Goal: Information Seeking & Learning: Learn about a topic

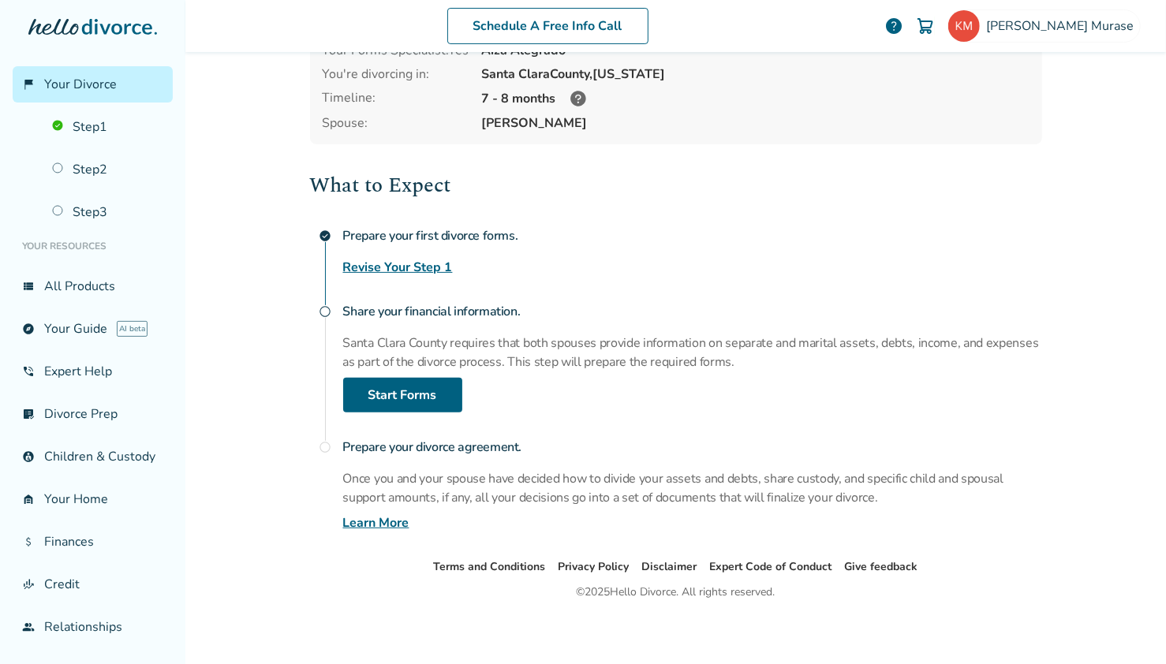
scroll to position [124, 0]
click at [647, 253] on div "Prepare your first divorce forms. Revise Your Step 1" at bounding box center [692, 247] width 699 height 57
click at [615, 211] on div "What to Expect check_circle Prepare your first divorce forms. Revise Your Step …" at bounding box center [676, 350] width 732 height 363
click at [82, 177] on link "Step 2" at bounding box center [108, 169] width 130 height 36
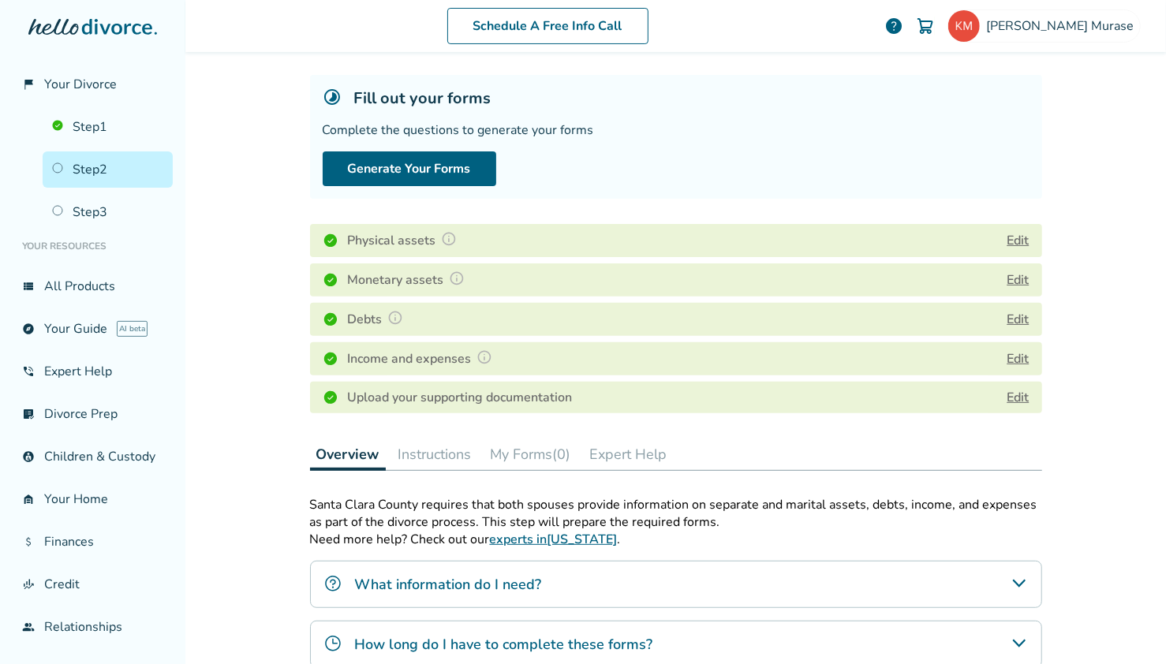
scroll to position [129, 0]
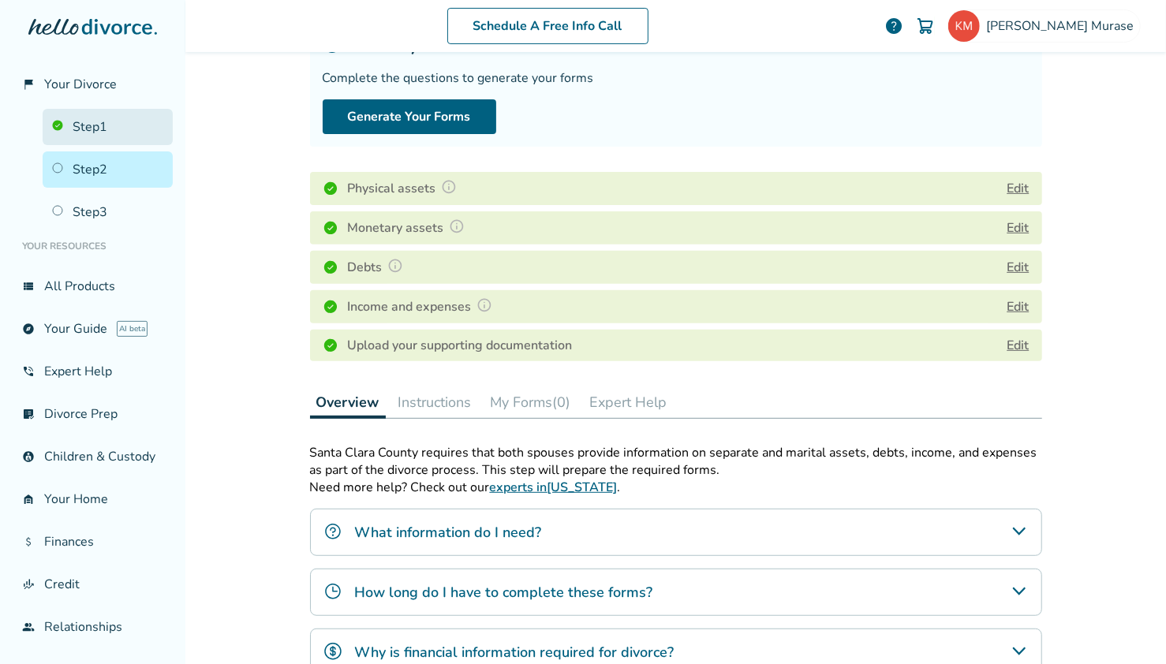
click at [84, 129] on link "Step 1" at bounding box center [108, 127] width 130 height 36
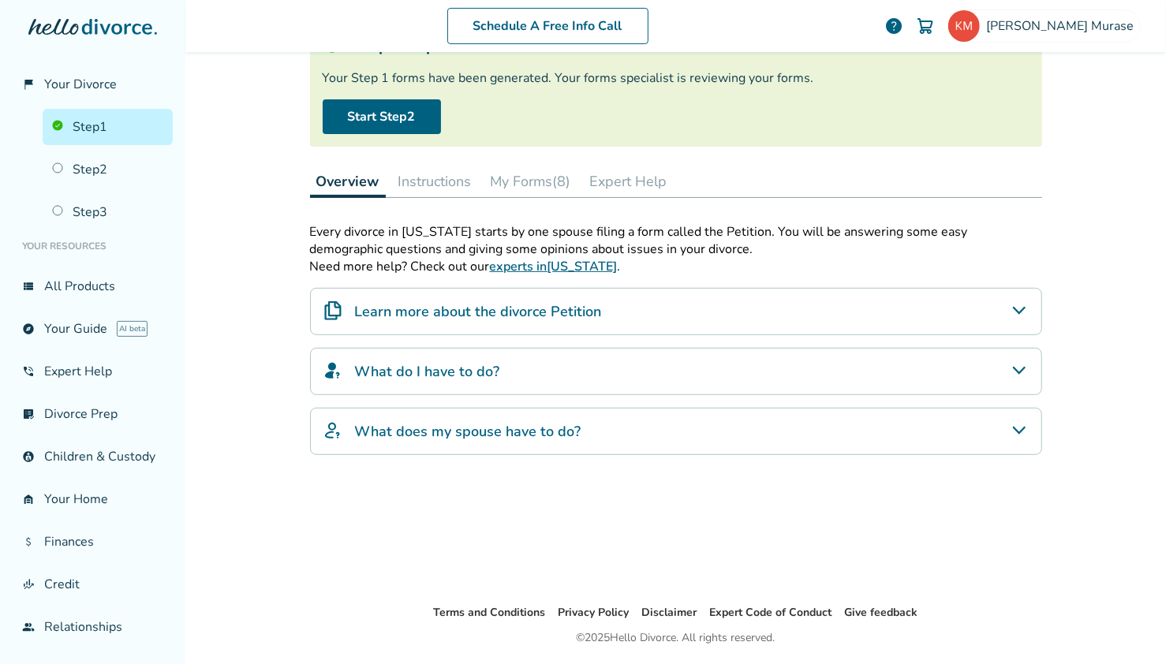
scroll to position [77, 0]
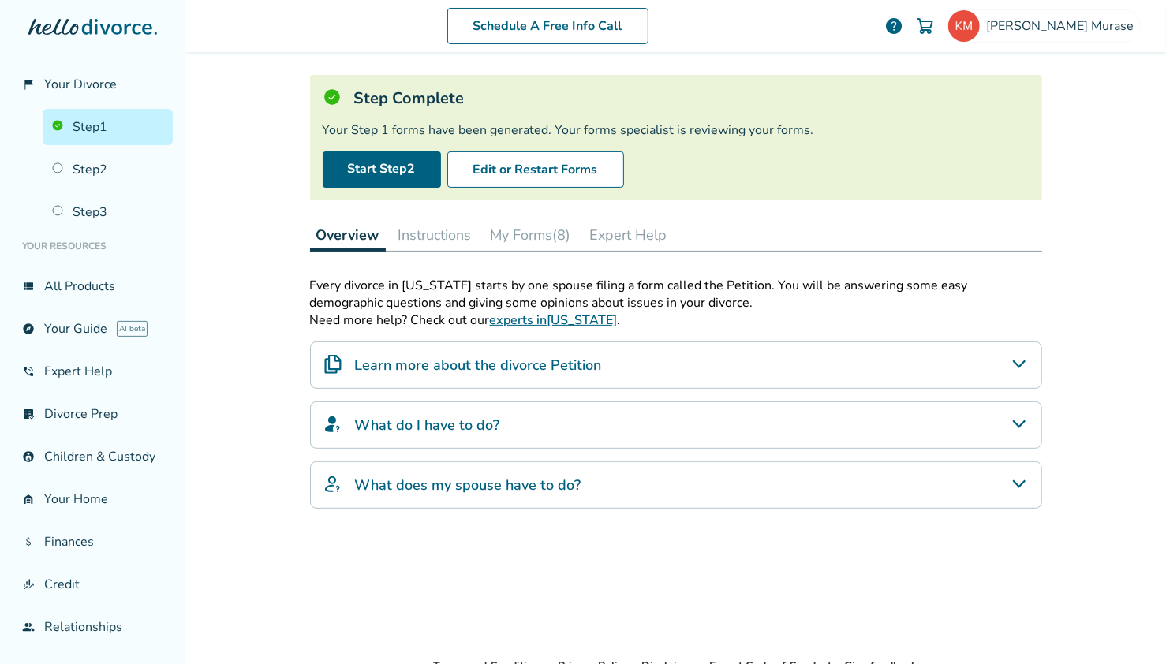
click at [472, 419] on h4 "What do I have to do?" at bounding box center [427, 425] width 145 height 21
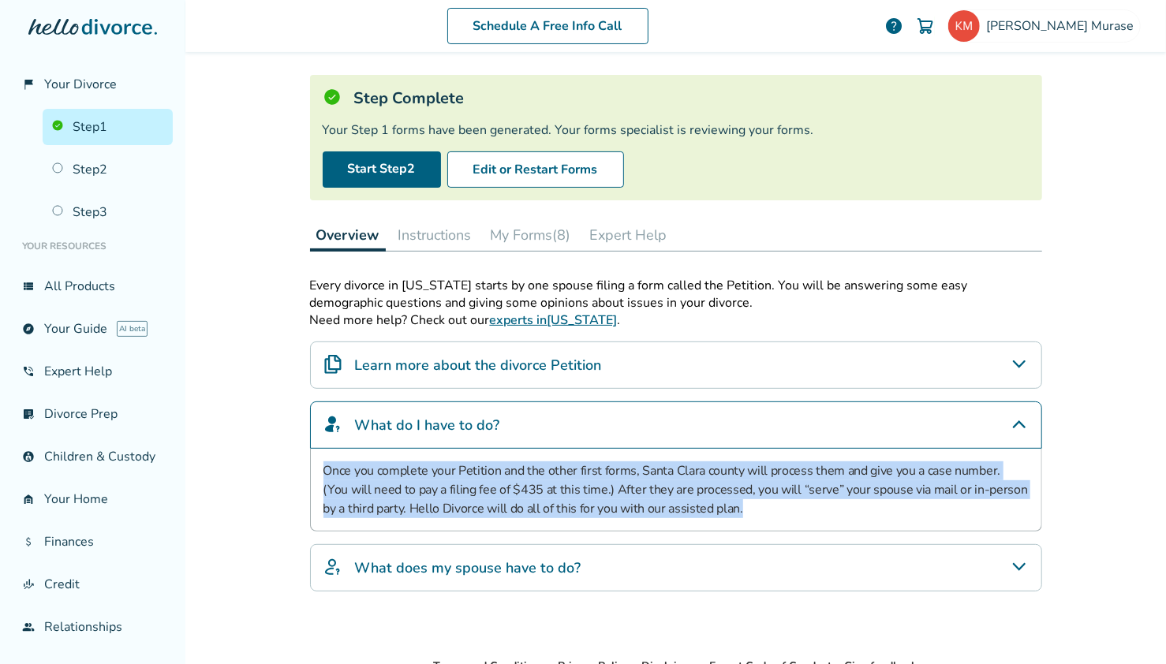
drag, startPoint x: 720, startPoint y: 510, endPoint x: 319, endPoint y: 469, distance: 402.7
click at [323, 469] on p "Once you complete your Petition and the other first forms, Santa Clara county w…" at bounding box center [675, 489] width 705 height 57
copy p "Once you complete your Petition and the other first forms, Santa Clara county w…"
click at [450, 428] on h4 "What do I have to do?" at bounding box center [427, 425] width 145 height 21
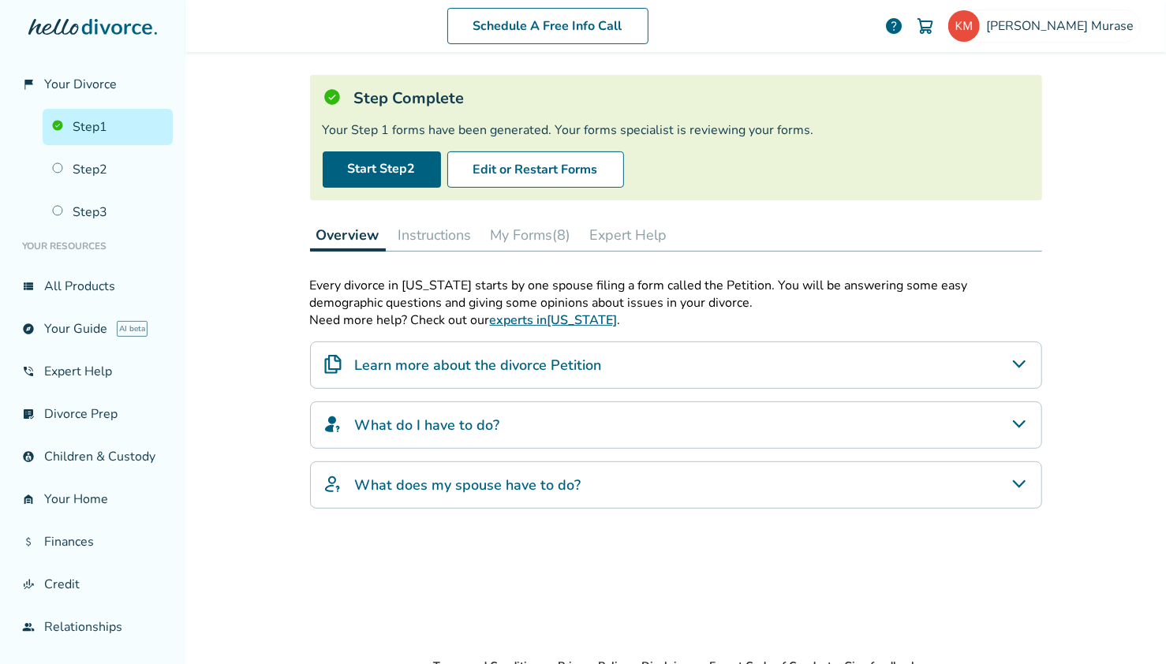
click at [503, 365] on h4 "Learn more about the divorce Petition" at bounding box center [478, 365] width 247 height 21
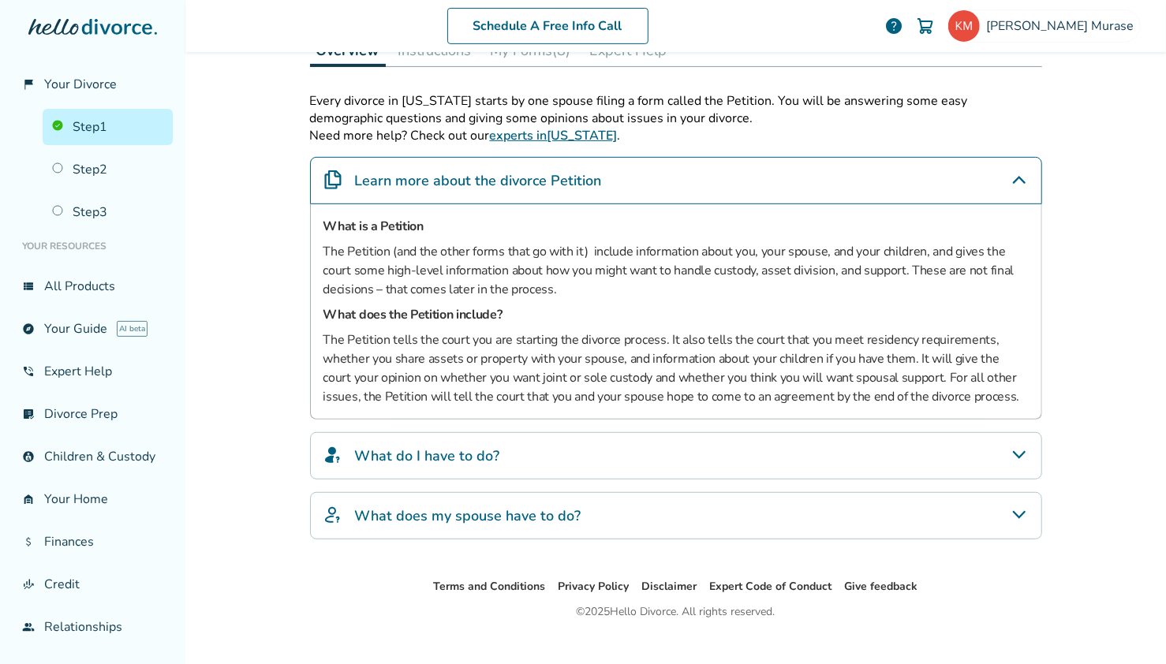
scroll to position [263, 0]
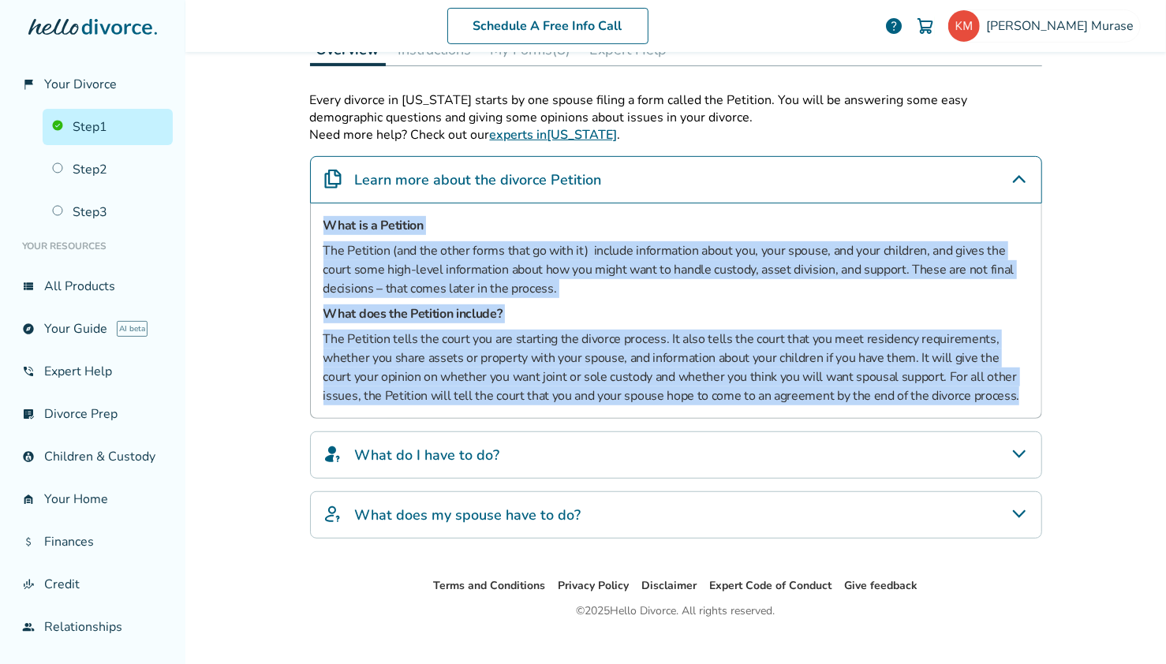
drag, startPoint x: 982, startPoint y: 398, endPoint x: 354, endPoint y: 244, distance: 646.7
click at [275, 218] on div "Schedule A Free Info Call Katsuyuki Murase help Schedule A Free Call Katsuyuki …" at bounding box center [675, 332] width 981 height 664
copy div "What is a Petition The Petition (and the other forms that go with it) include i…"
click at [502, 516] on h4 "What does my spouse have to do?" at bounding box center [468, 515] width 226 height 21
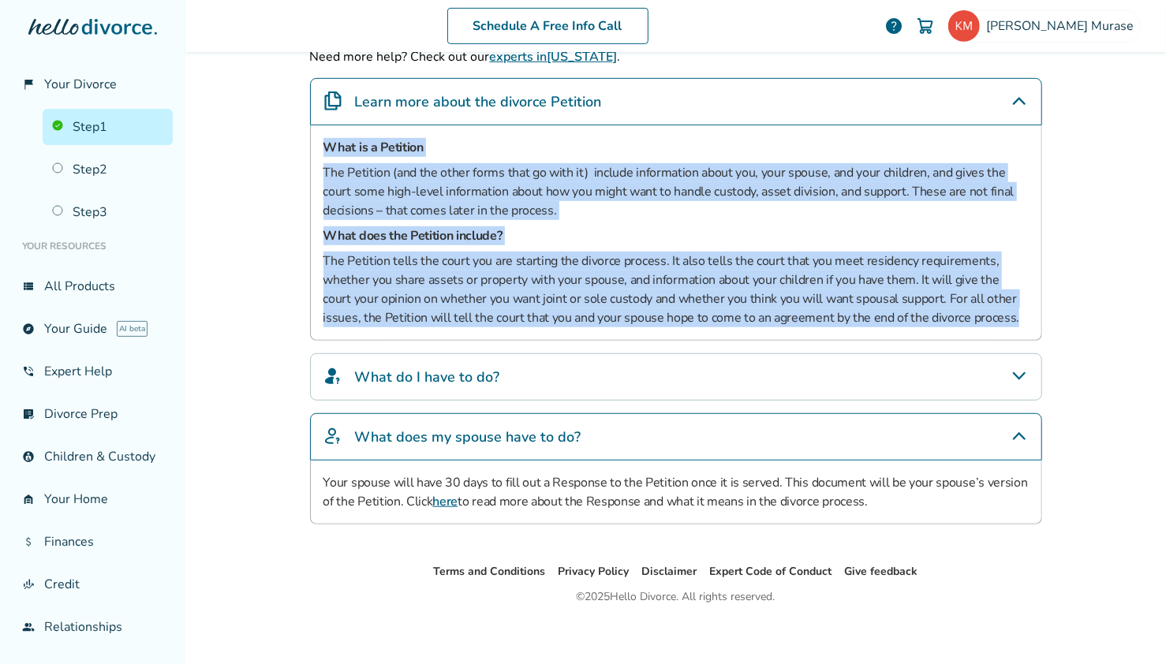
scroll to position [346, 0]
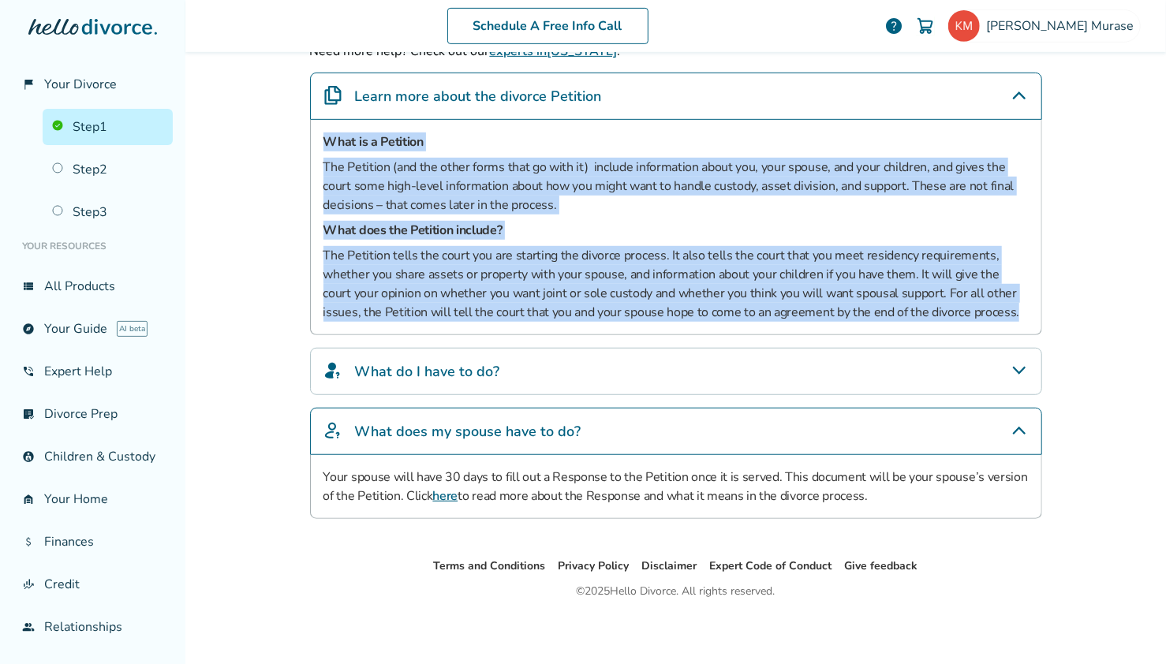
drag, startPoint x: 874, startPoint y: 498, endPoint x: 309, endPoint y: 473, distance: 565.4
click at [310, 473] on div "Your spouse will have 30 days to fill out a Response to the Petition once it is…" at bounding box center [676, 487] width 732 height 64
copy p "Your spouse will have 30 days to fill out a Response to the Petition once it is…"
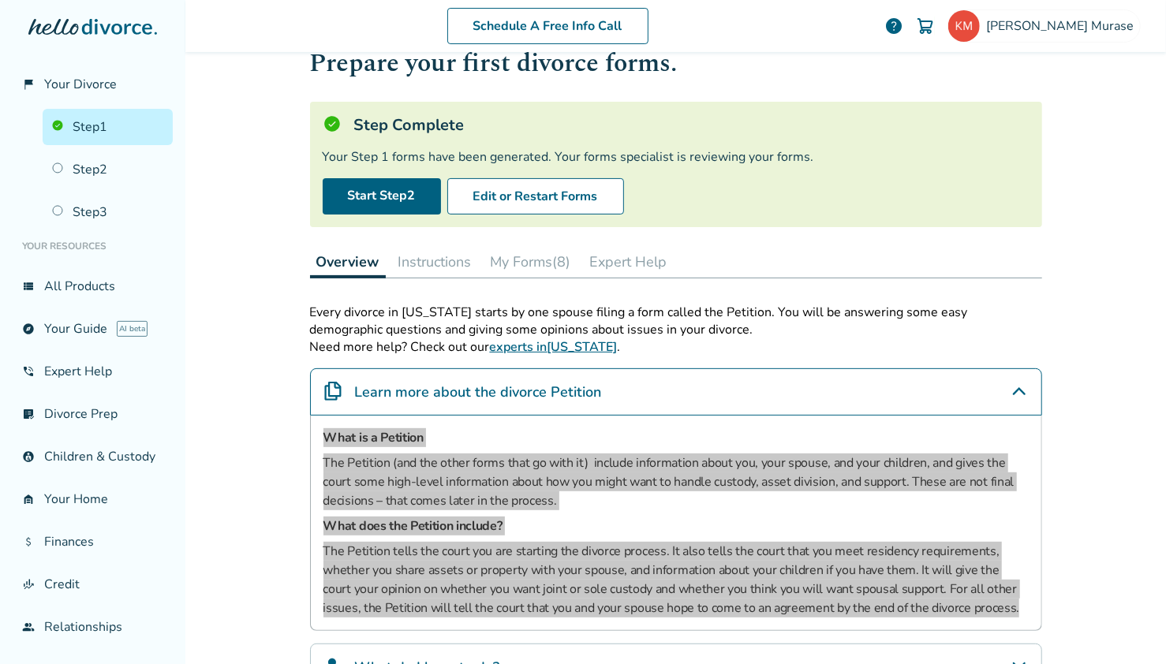
scroll to position [0, 0]
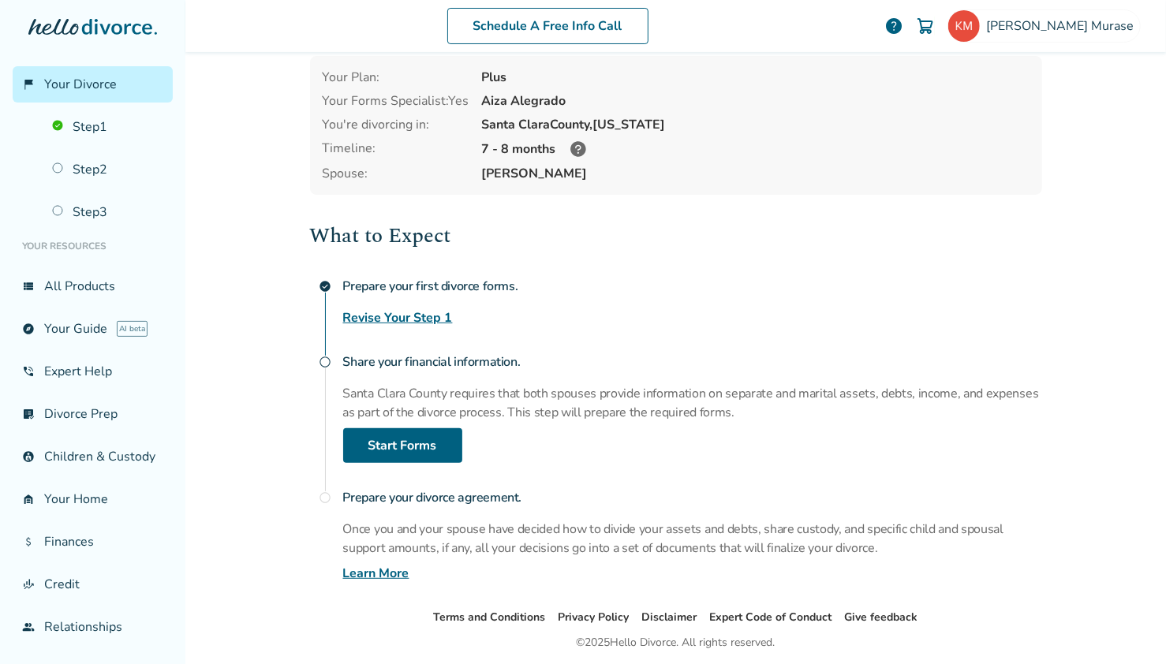
scroll to position [105, 0]
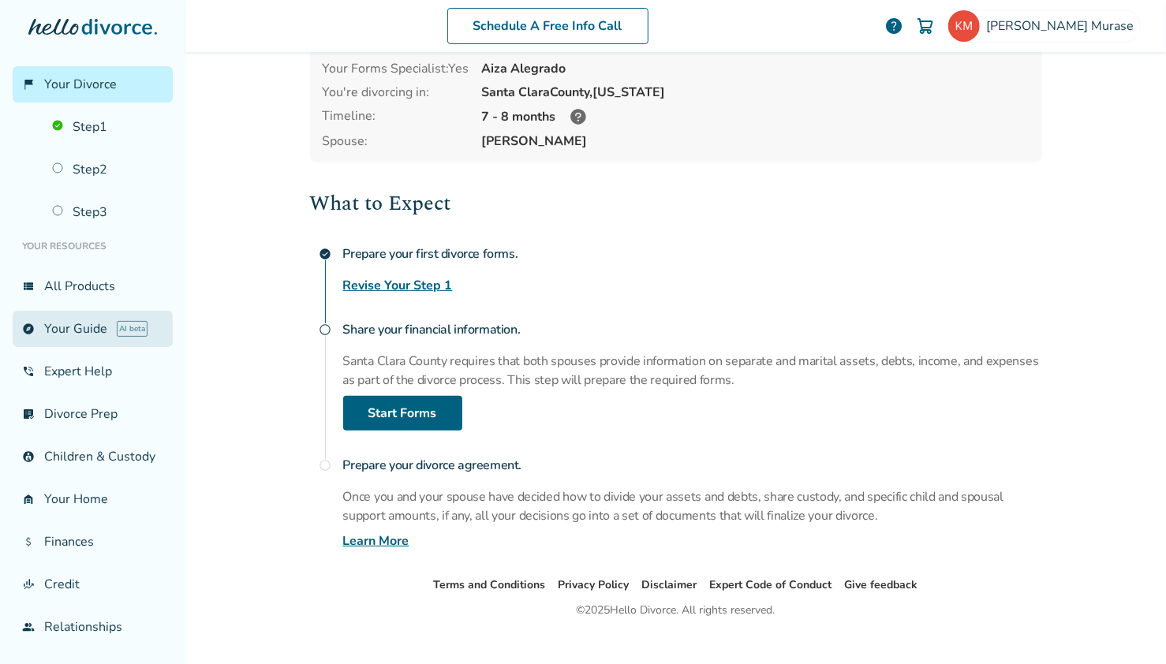
click at [84, 337] on link "explore Your Guide AI beta" at bounding box center [93, 329] width 160 height 36
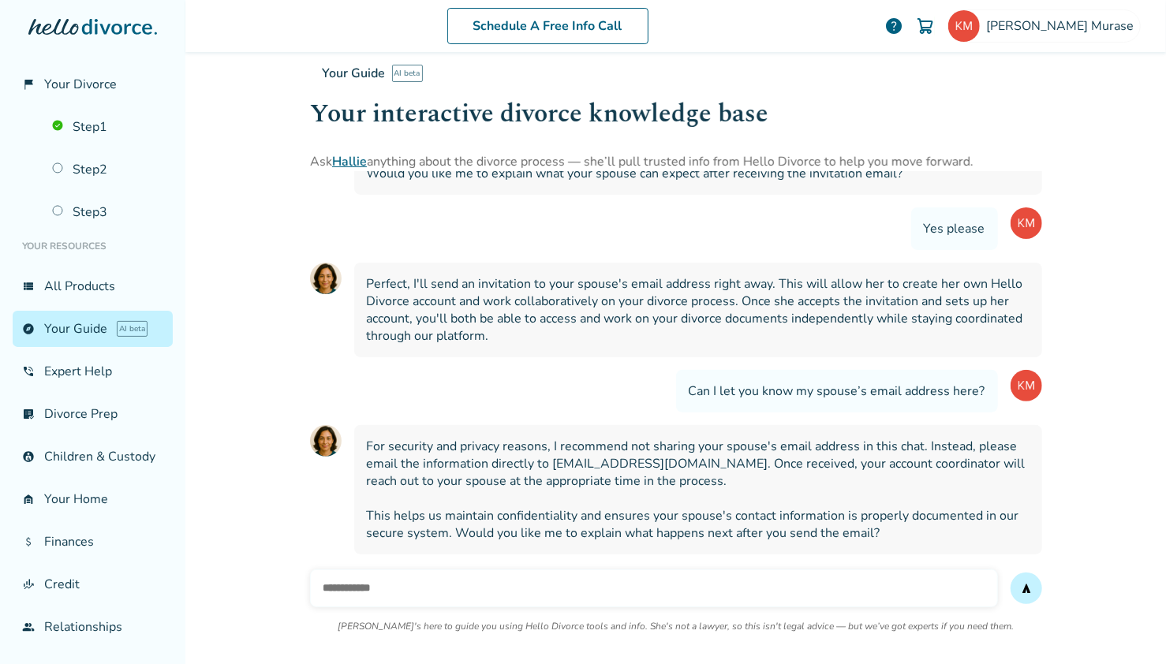
scroll to position [2909, 0]
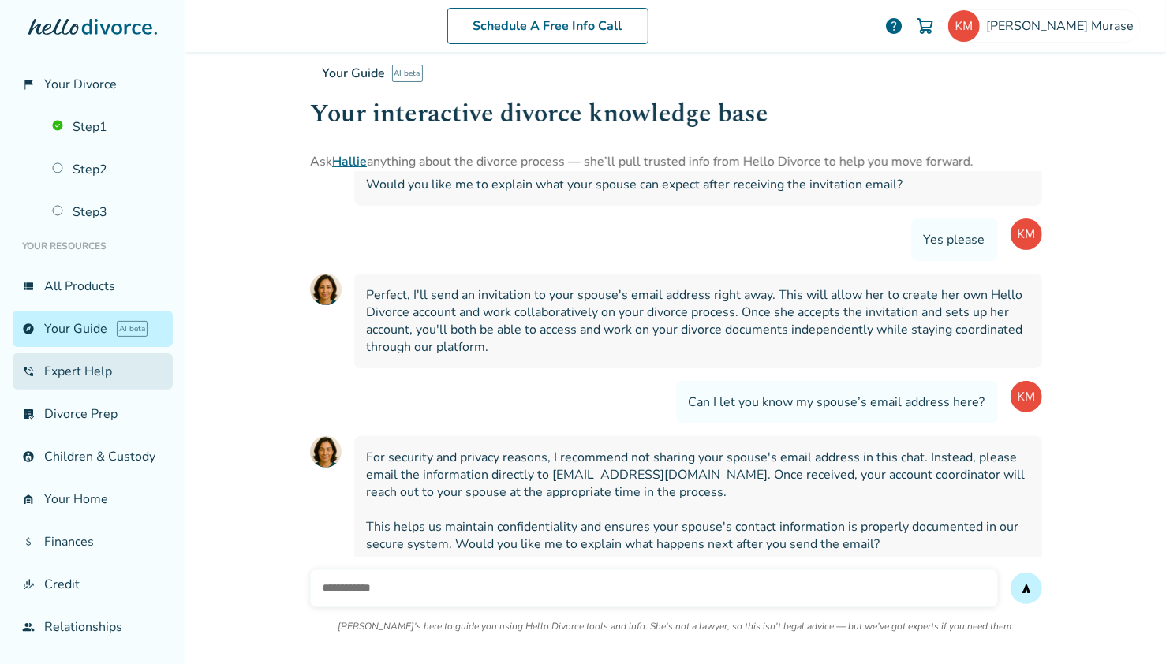
click at [73, 372] on link "phone_in_talk Expert Help" at bounding box center [93, 371] width 160 height 36
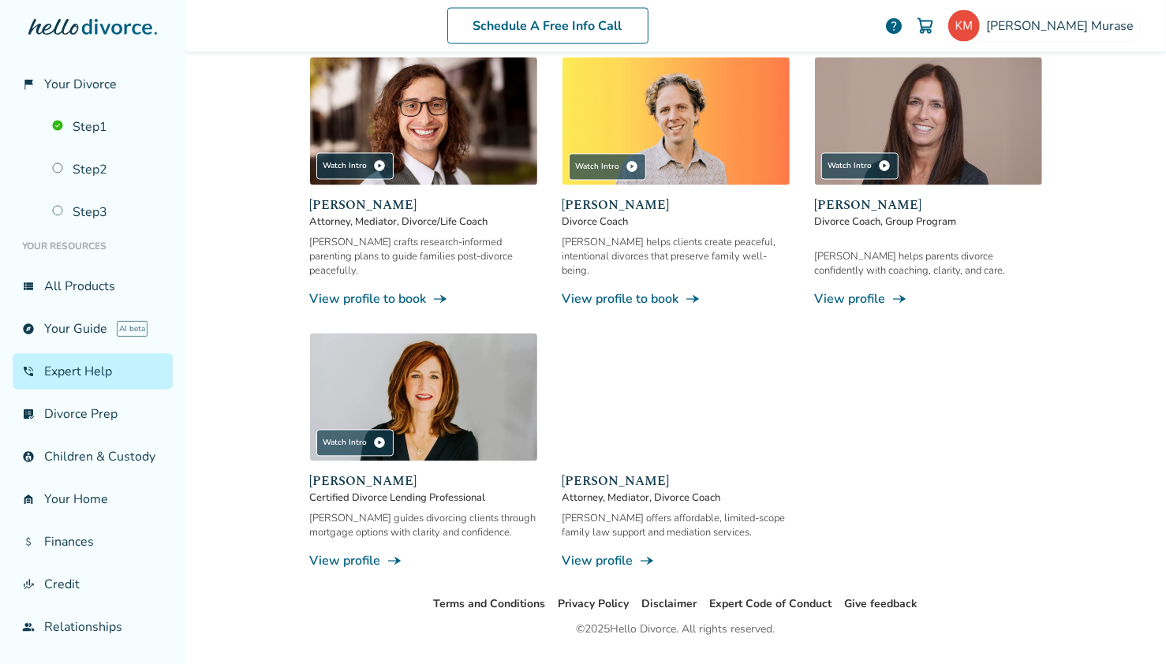
scroll to position [1322, 0]
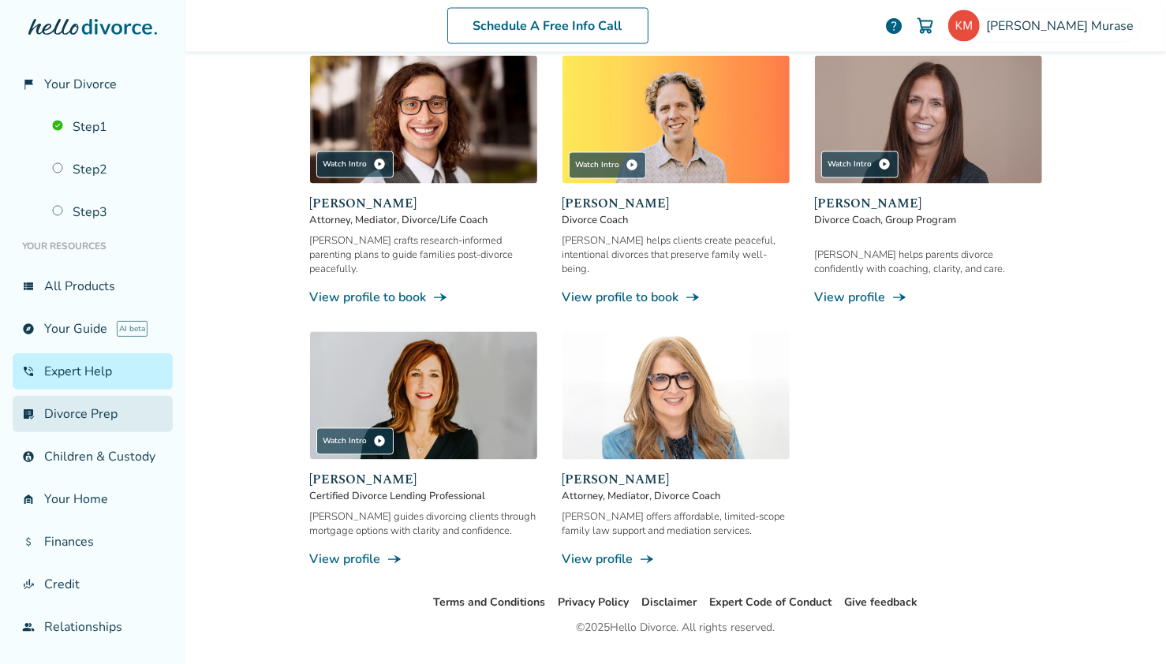
click at [84, 409] on link "list_alt_check Divorce Prep" at bounding box center [93, 414] width 160 height 36
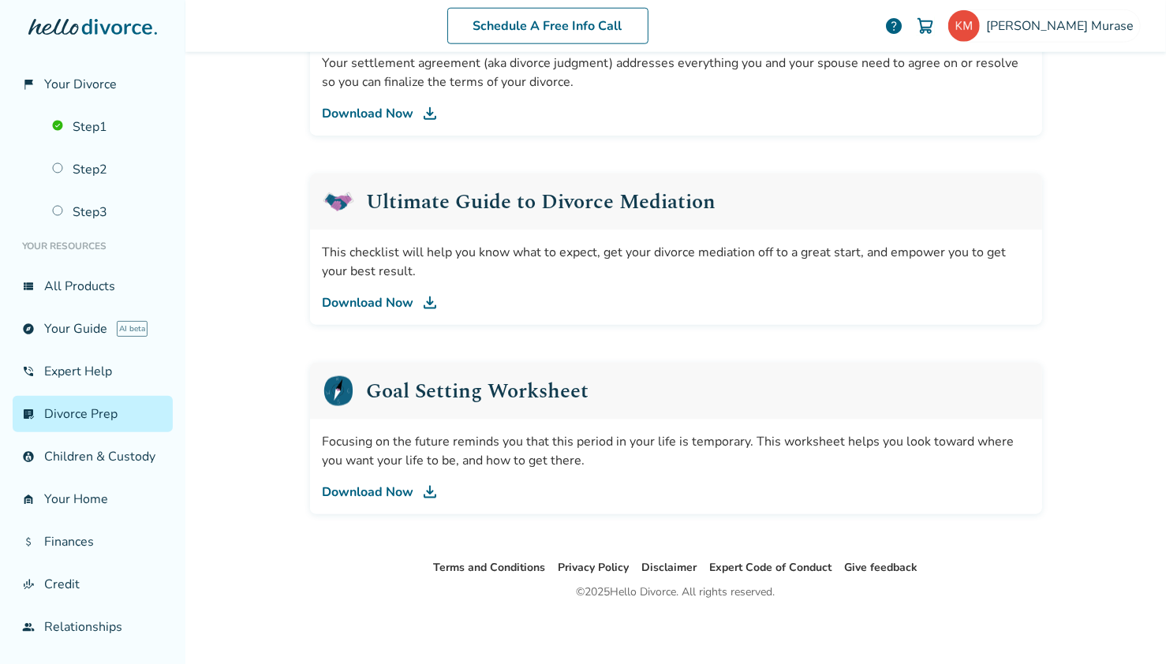
scroll to position [877, 0]
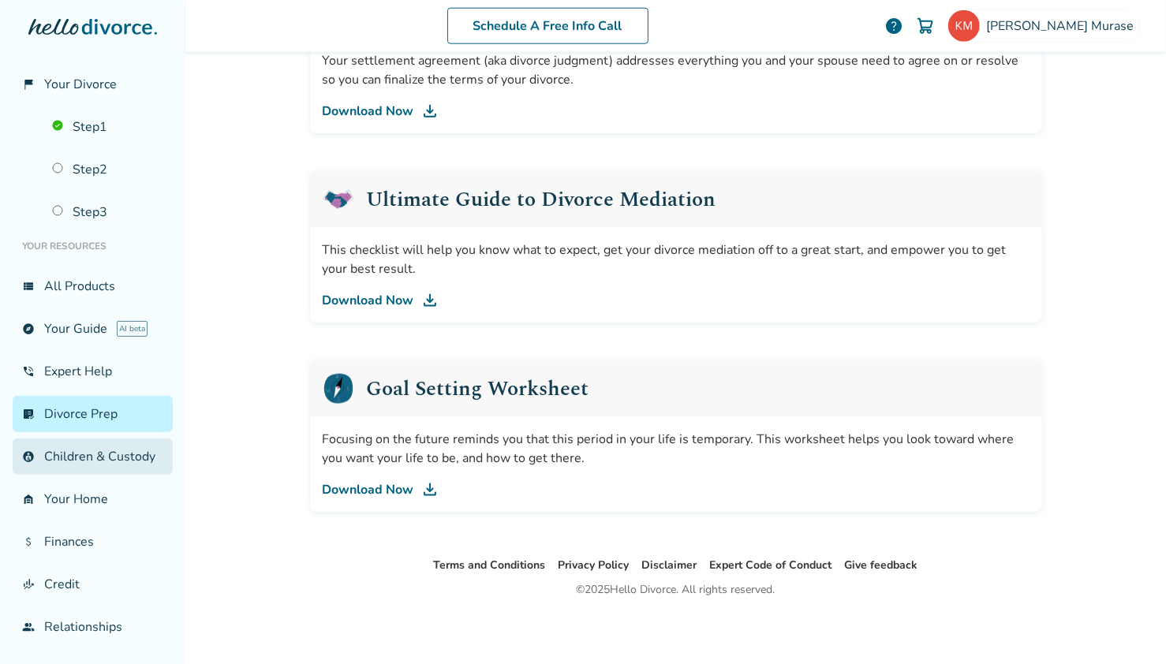
click at [79, 465] on link "account_child Children & Custody" at bounding box center [93, 457] width 160 height 36
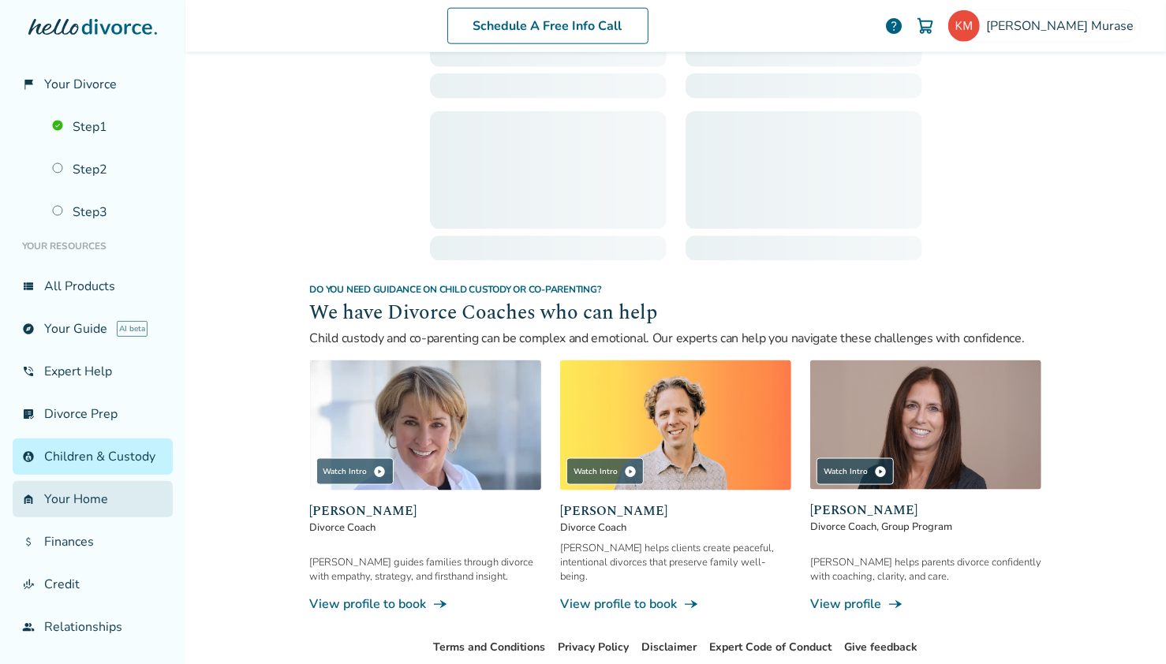
scroll to position [77, 0]
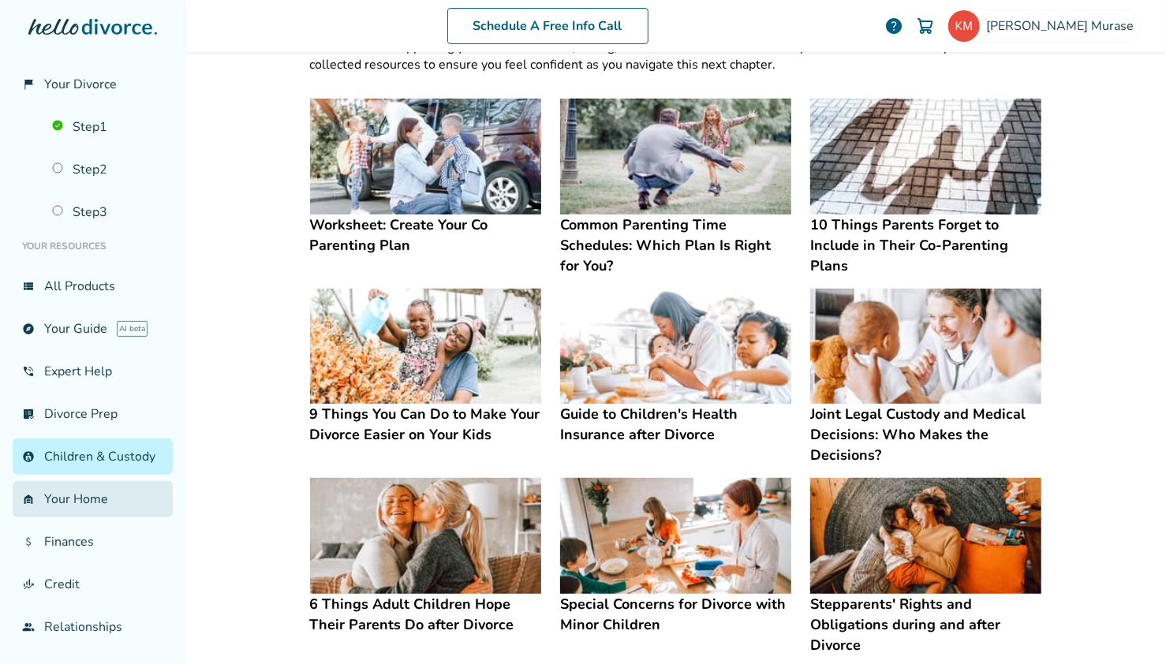
click at [78, 517] on link "garage_home Your Home" at bounding box center [93, 499] width 160 height 36
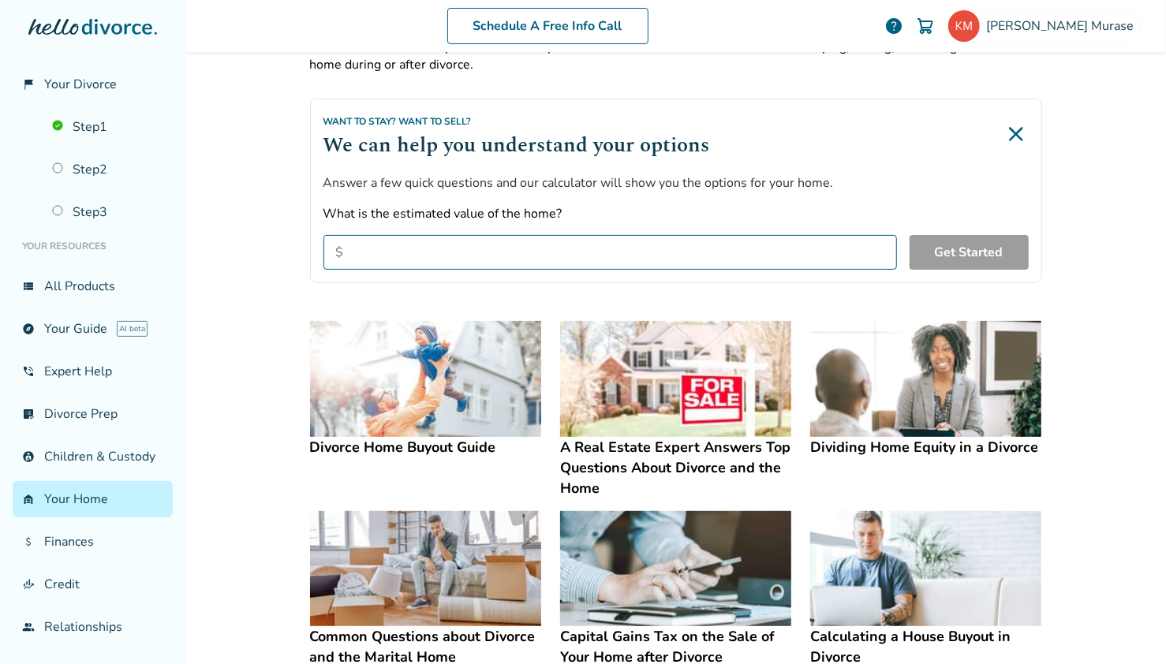
click at [928, 429] on img at bounding box center [925, 379] width 231 height 116
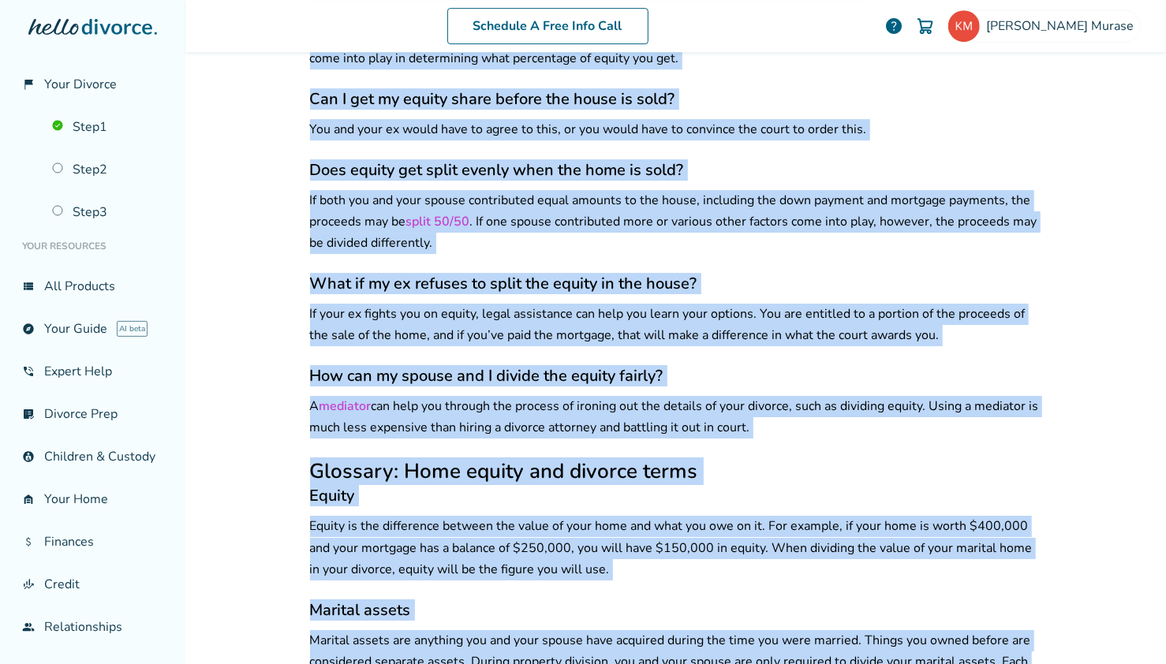
scroll to position [14992, 0]
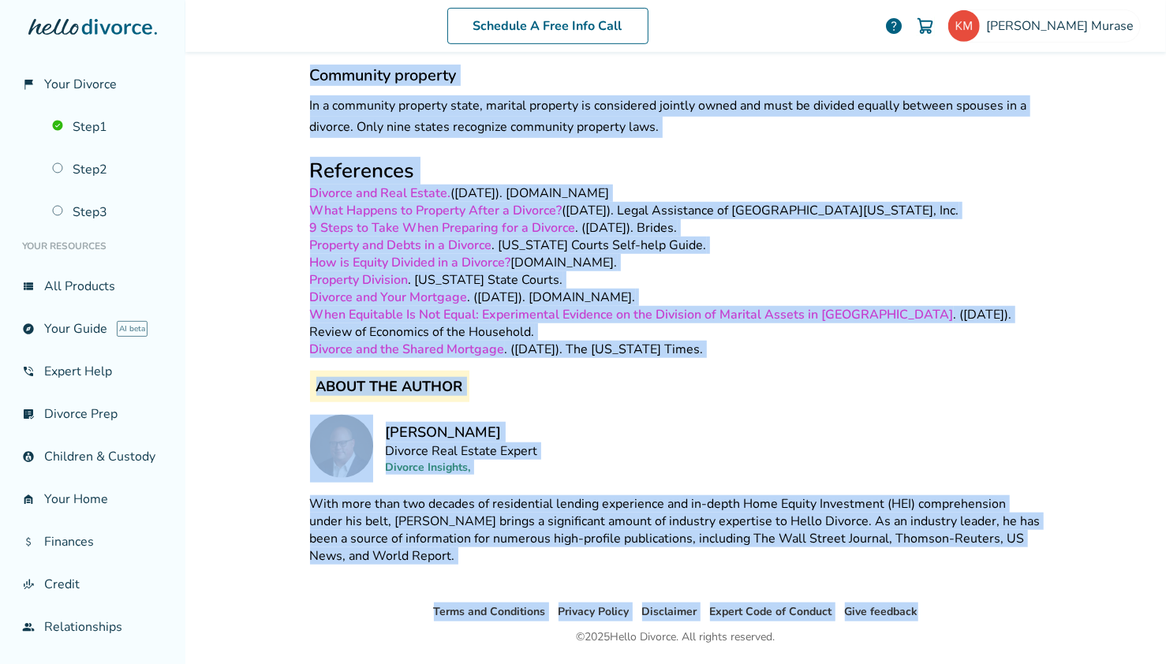
drag, startPoint x: 309, startPoint y: 327, endPoint x: 672, endPoint y: 88, distance: 434.9
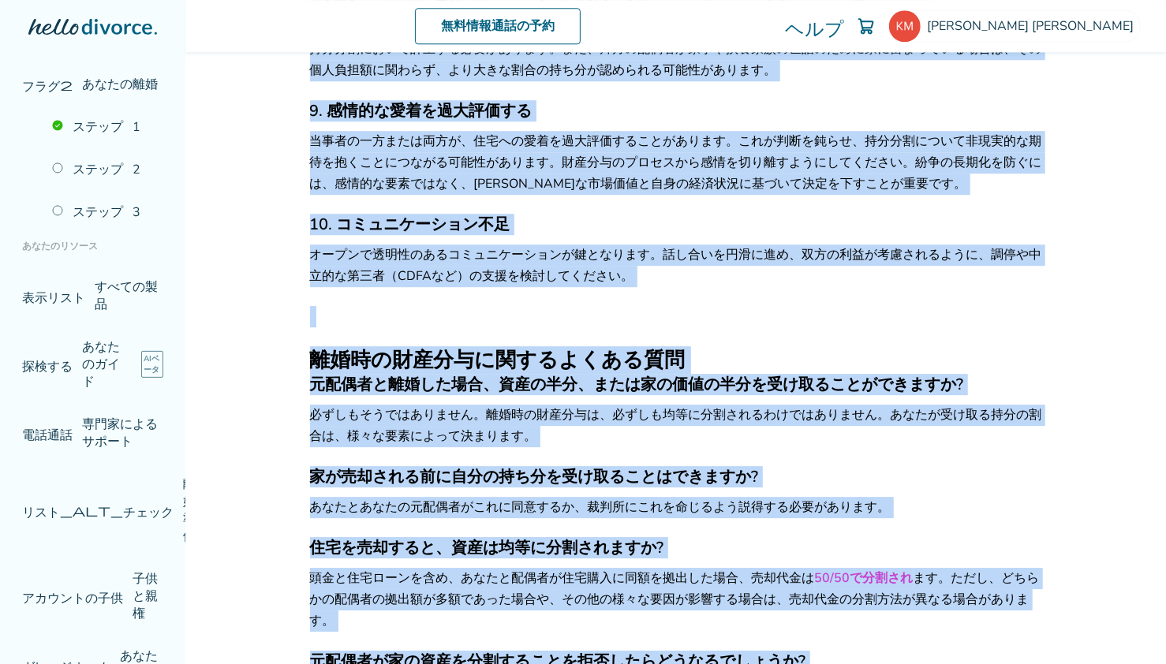
scroll to position [13752, 0]
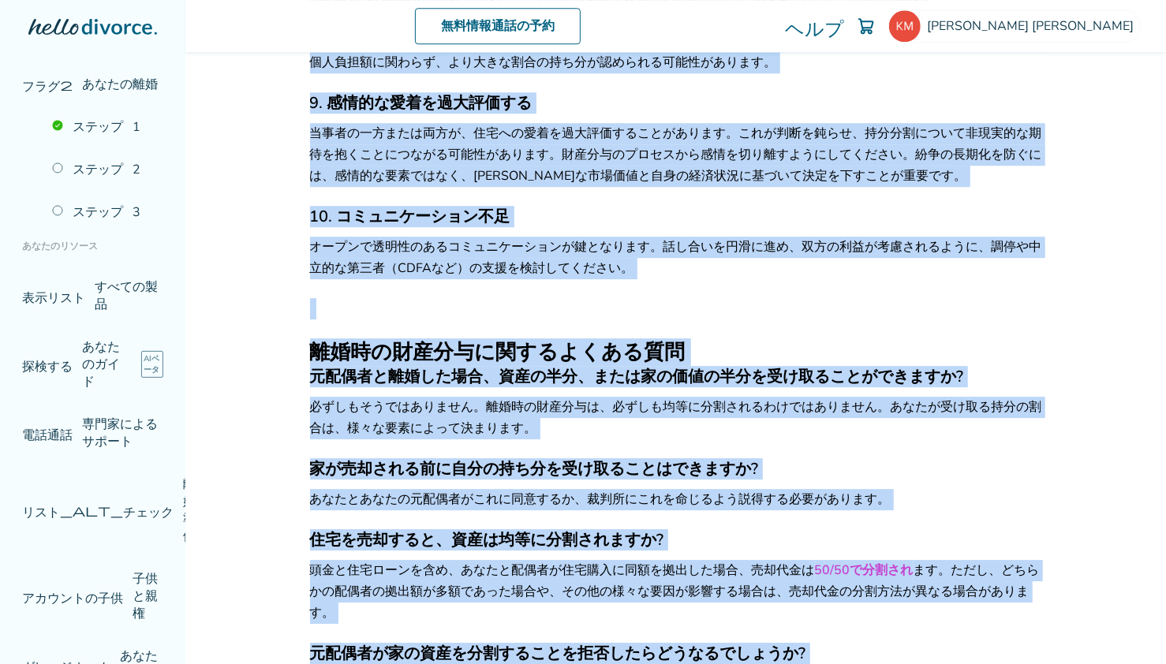
click at [1011, 187] on p "当事者の一方または両方が、住宅への愛着を過大評価することがあります。これが判断を鈍らせ、持分分割について非現実的な期待を抱くことにつながる可能性があります。財…" at bounding box center [676, 155] width 732 height 64
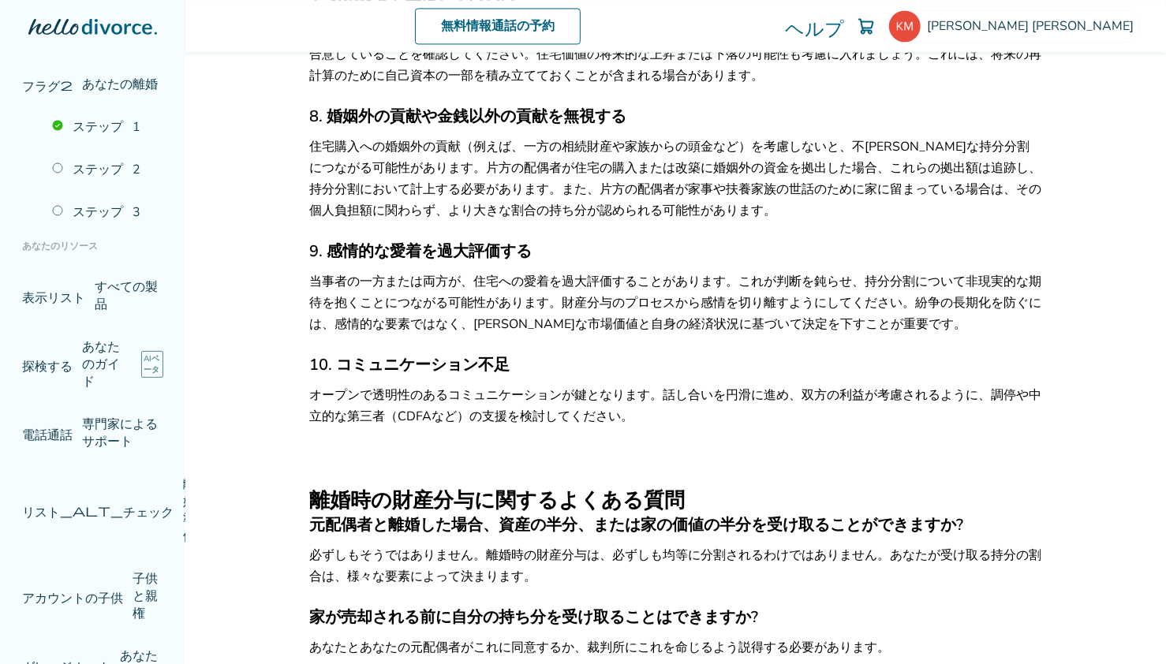
scroll to position [13304, 0]
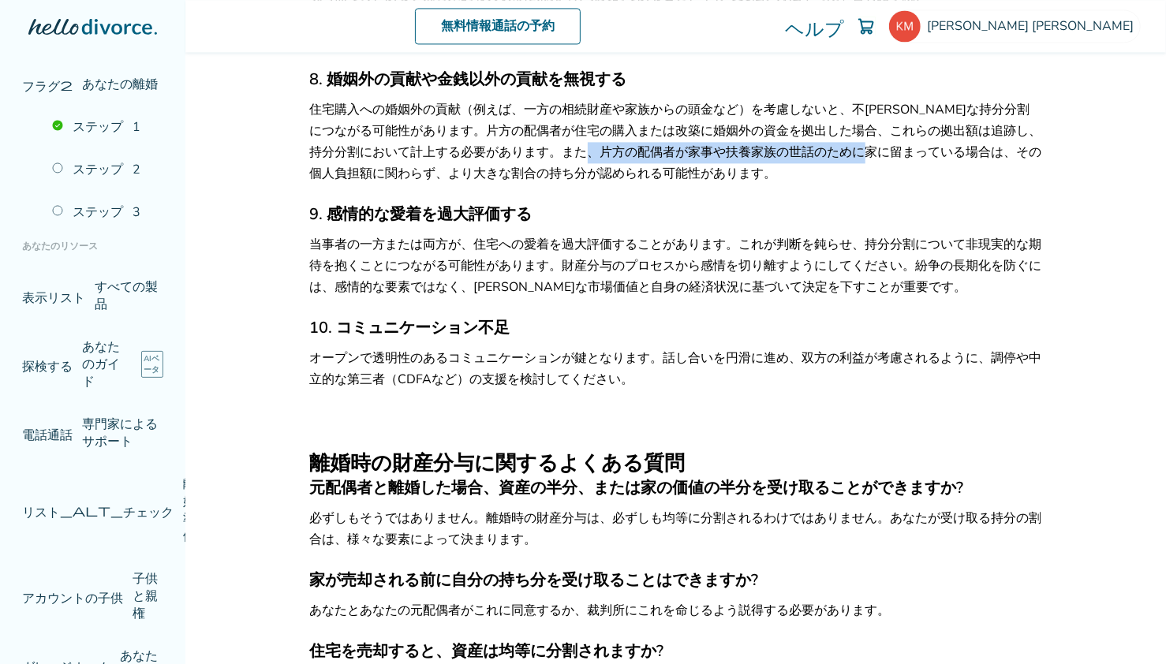
drag, startPoint x: 634, startPoint y: 403, endPoint x: 907, endPoint y: 409, distance: 273.0
click at [907, 182] on font "住宅購入への婚姻外の貢献（例えば、一方の相続財産や家族からの頭金など）を考慮しないと、不公平な持分分割につながる可能性があります。片方の配偶者が住宅の購入また…" at bounding box center [676, 141] width 732 height 81
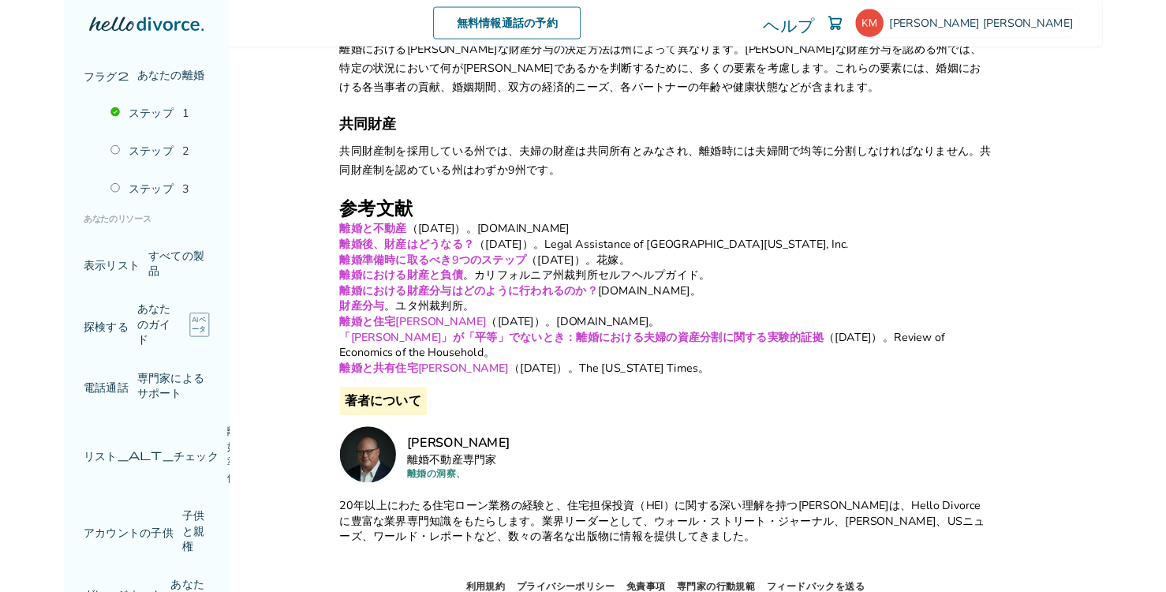
scroll to position [14566, 0]
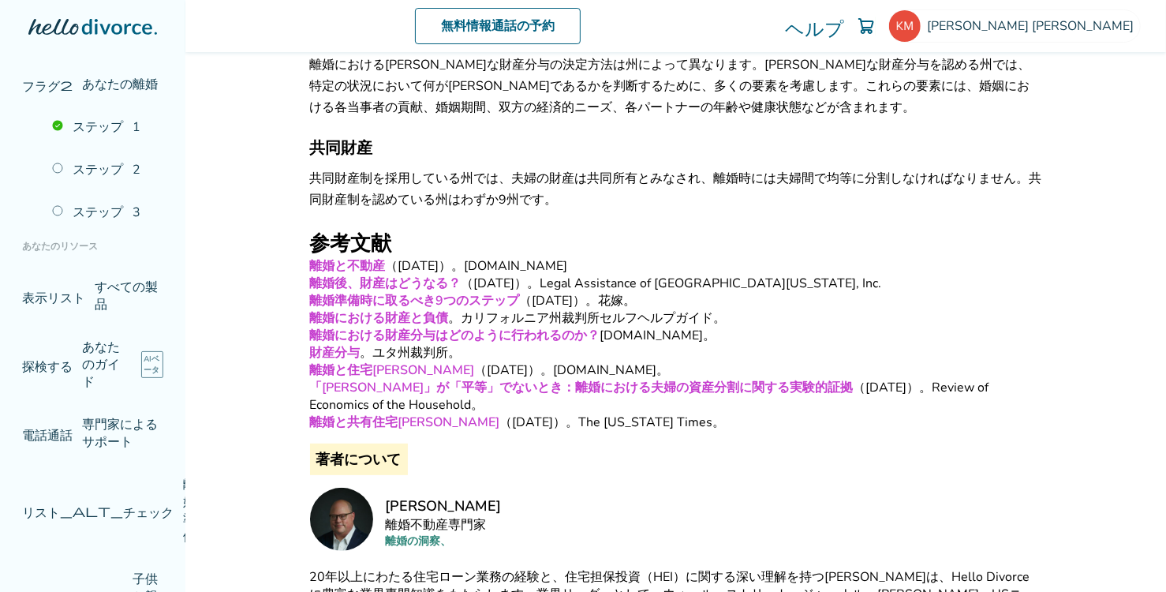
click at [237, 171] on div "無料情報通話の予約 村瀬 勝之 ヘルプ 無料通話の予約 村瀬 勝之 katsu610@gmail.com プロフィール 注文 支払い サインアウト 近い カー…" at bounding box center [675, 296] width 981 height 592
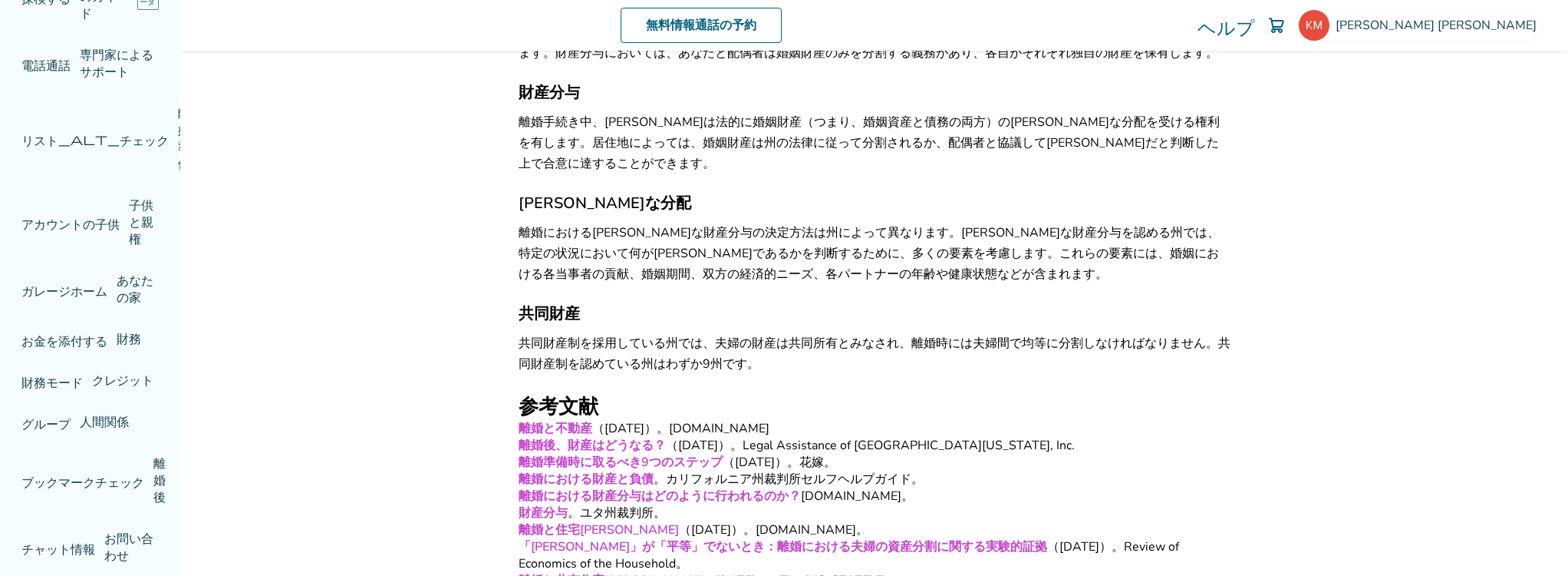
scroll to position [13956, 0]
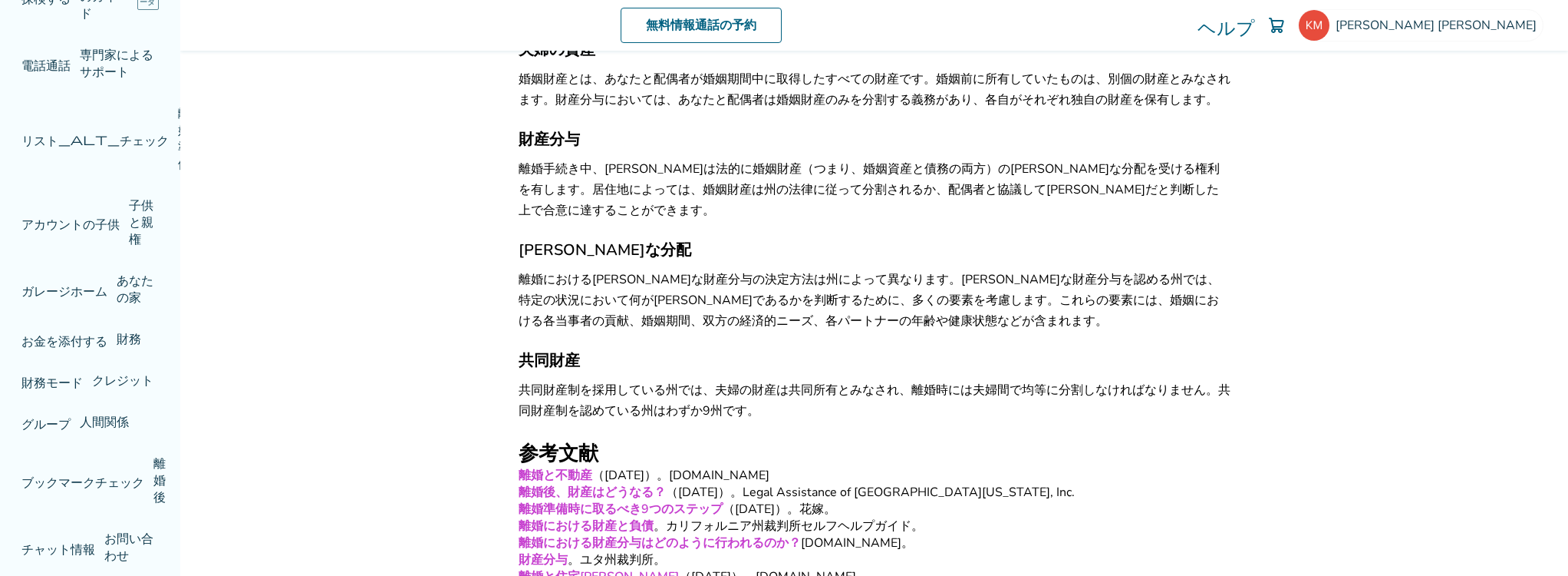
drag, startPoint x: 933, startPoint y: 132, endPoint x: 743, endPoint y: 133, distance: 190.0
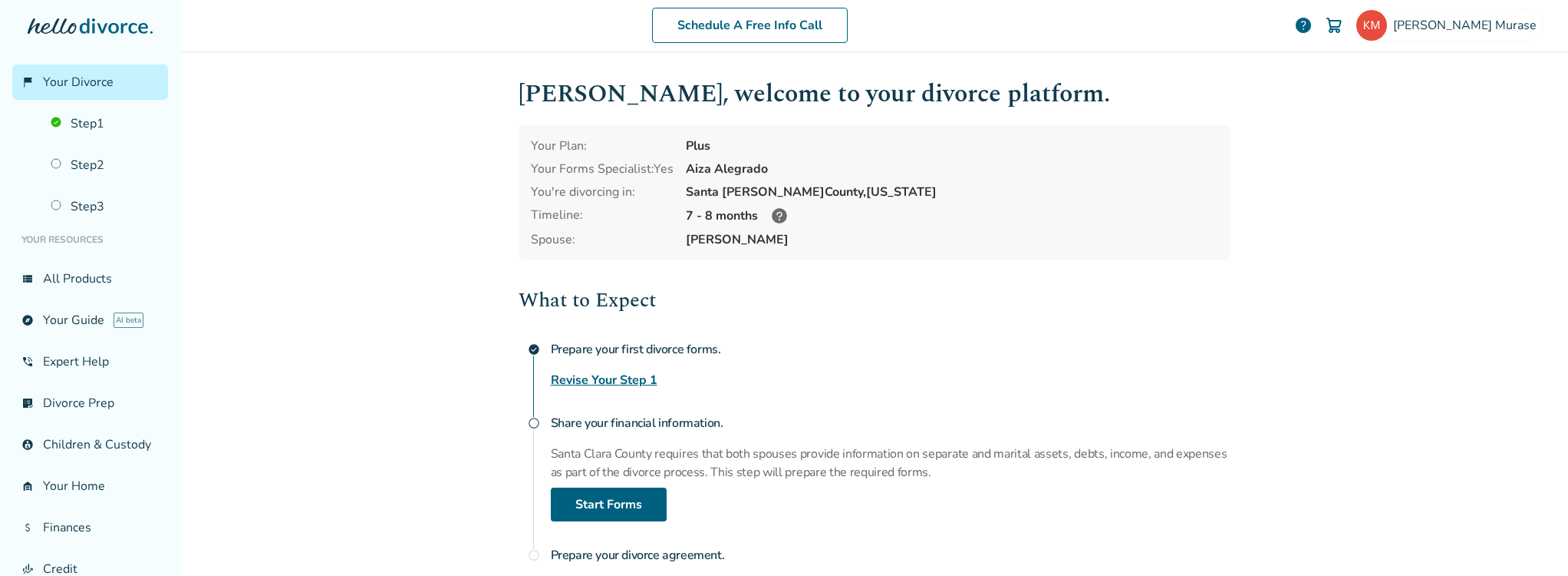
click at [1012, 210] on div "7 - 8 months" at bounding box center [951, 215] width 532 height 18
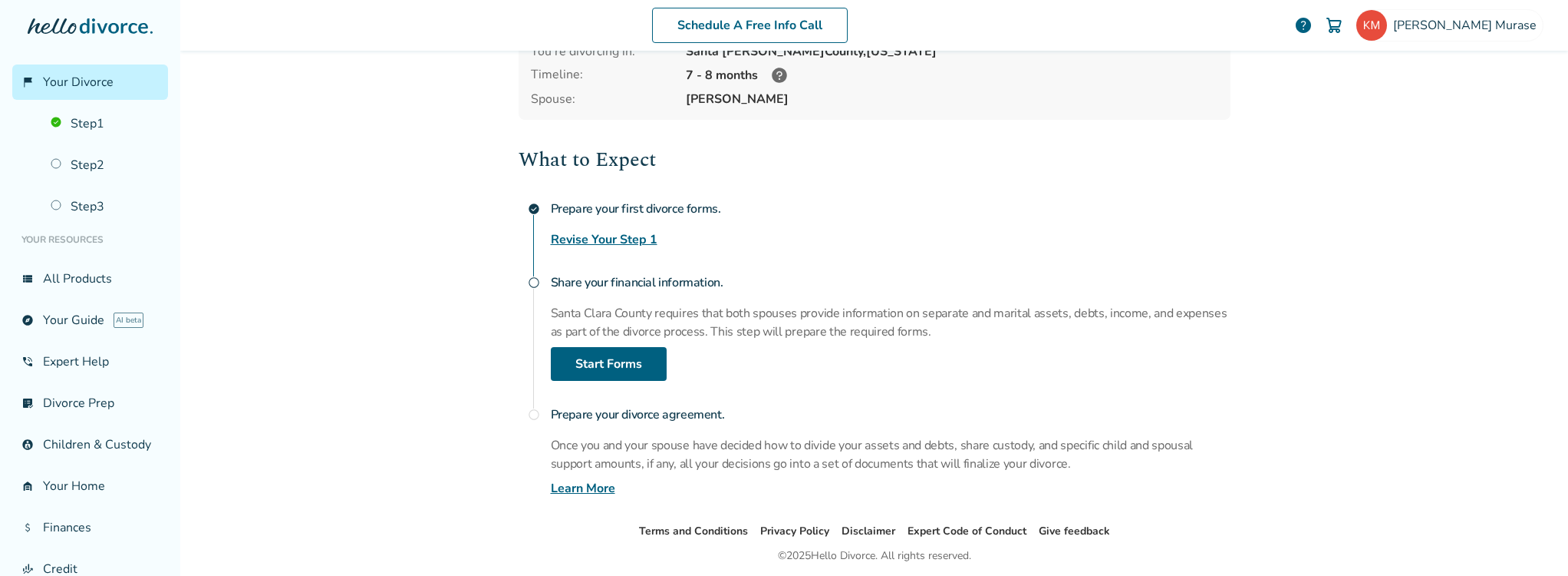
scroll to position [192, 0]
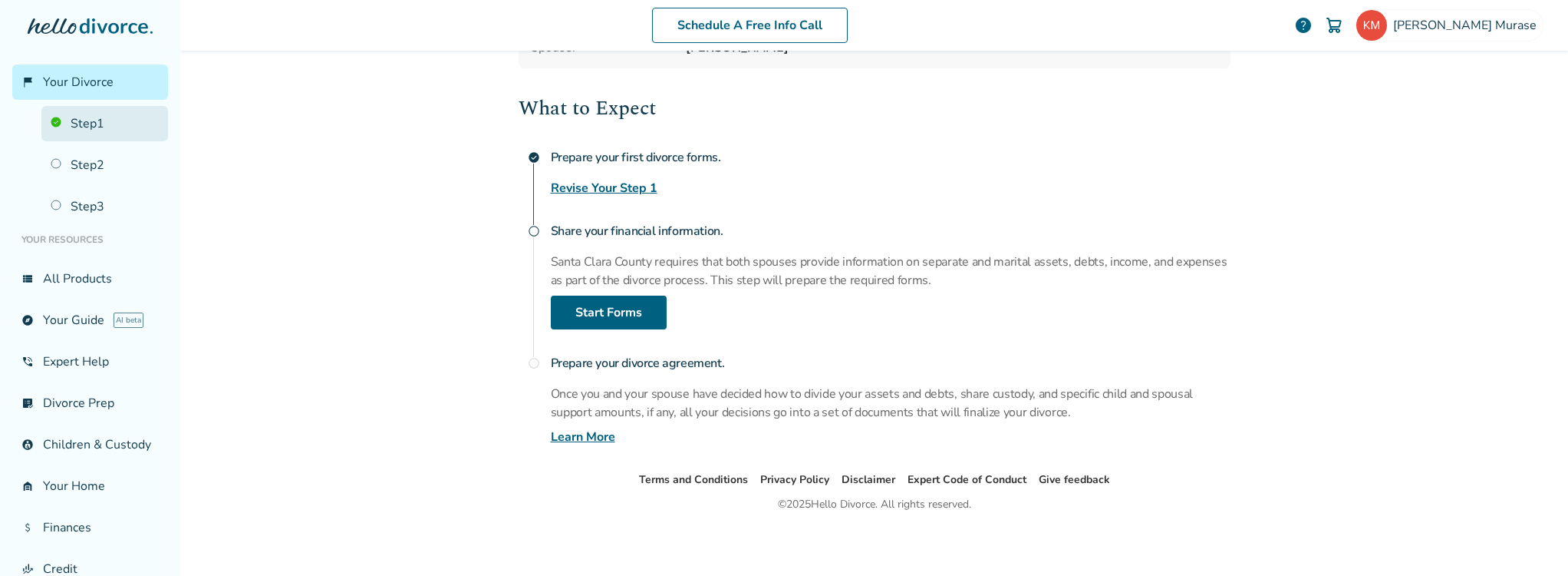
click at [81, 122] on link "Step 1" at bounding box center [105, 124] width 126 height 35
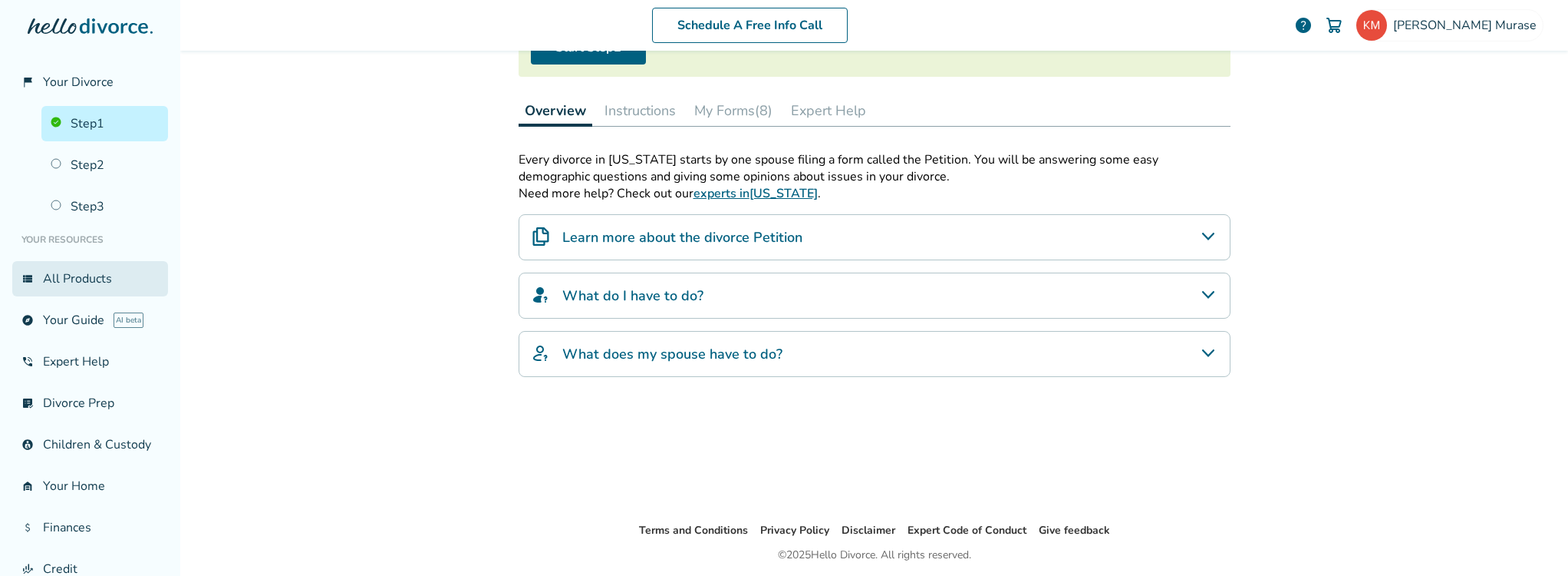
scroll to position [75, 0]
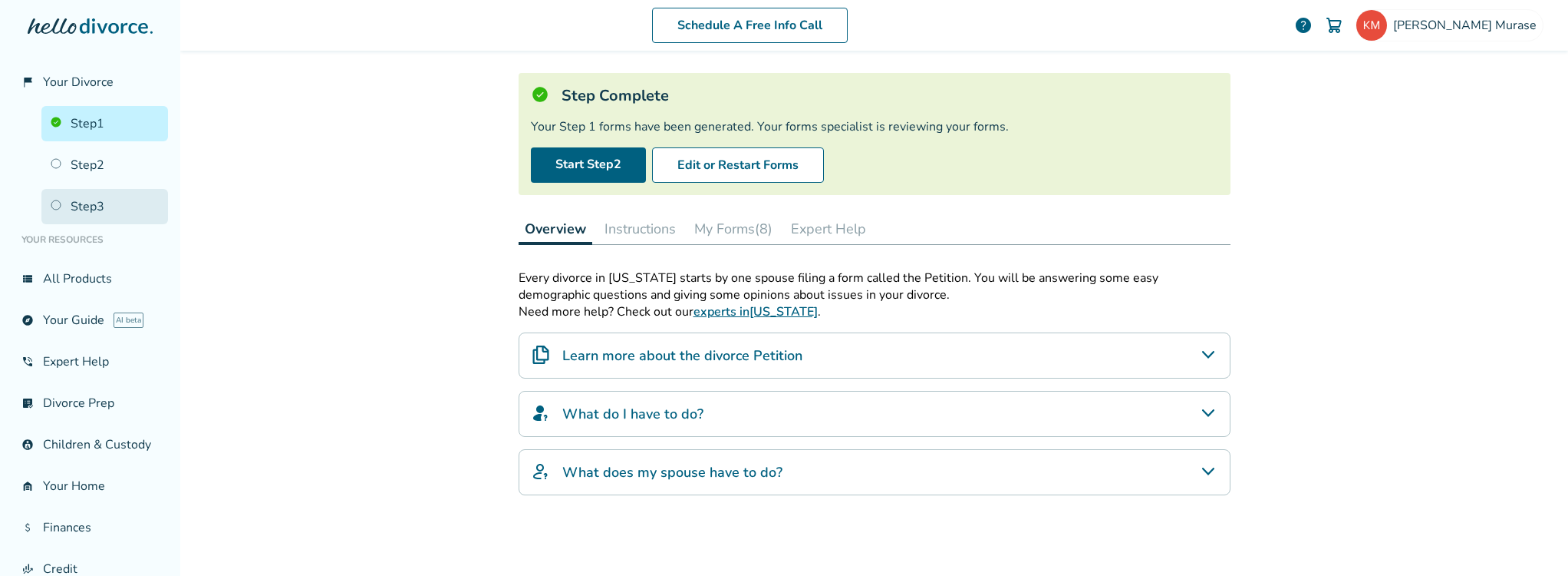
click at [89, 203] on link "Step 3" at bounding box center [105, 206] width 126 height 35
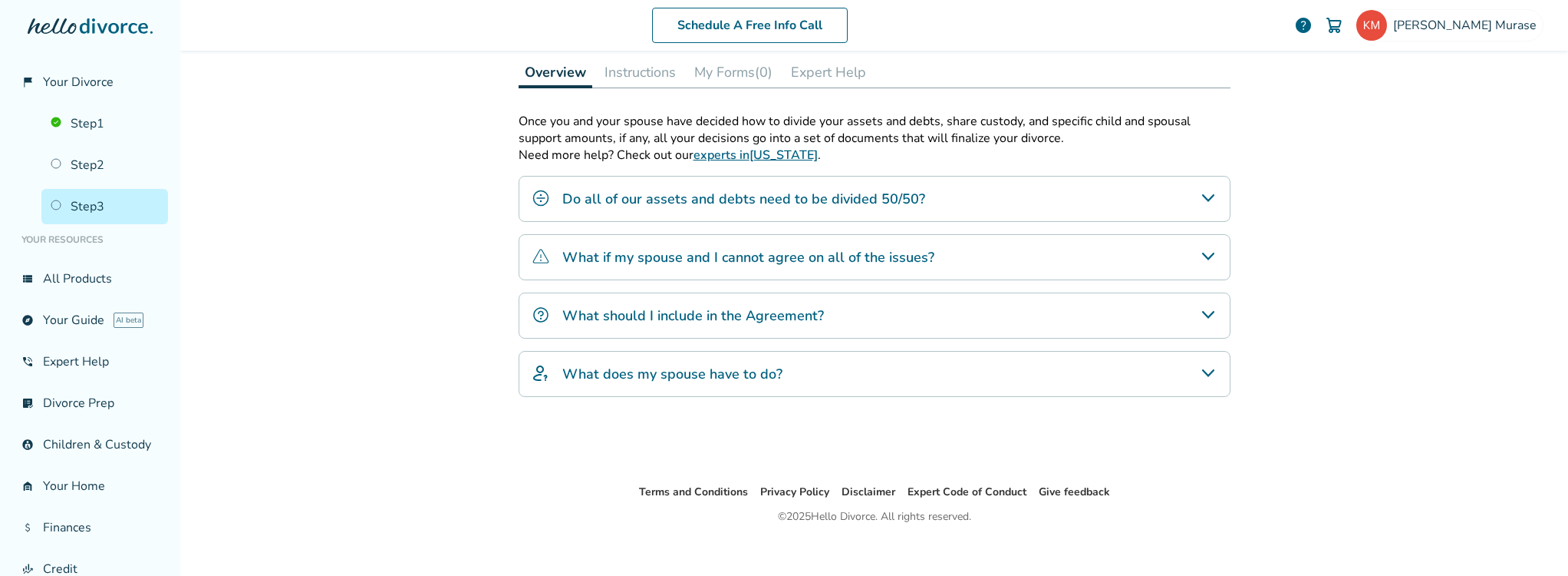
scroll to position [229, 0]
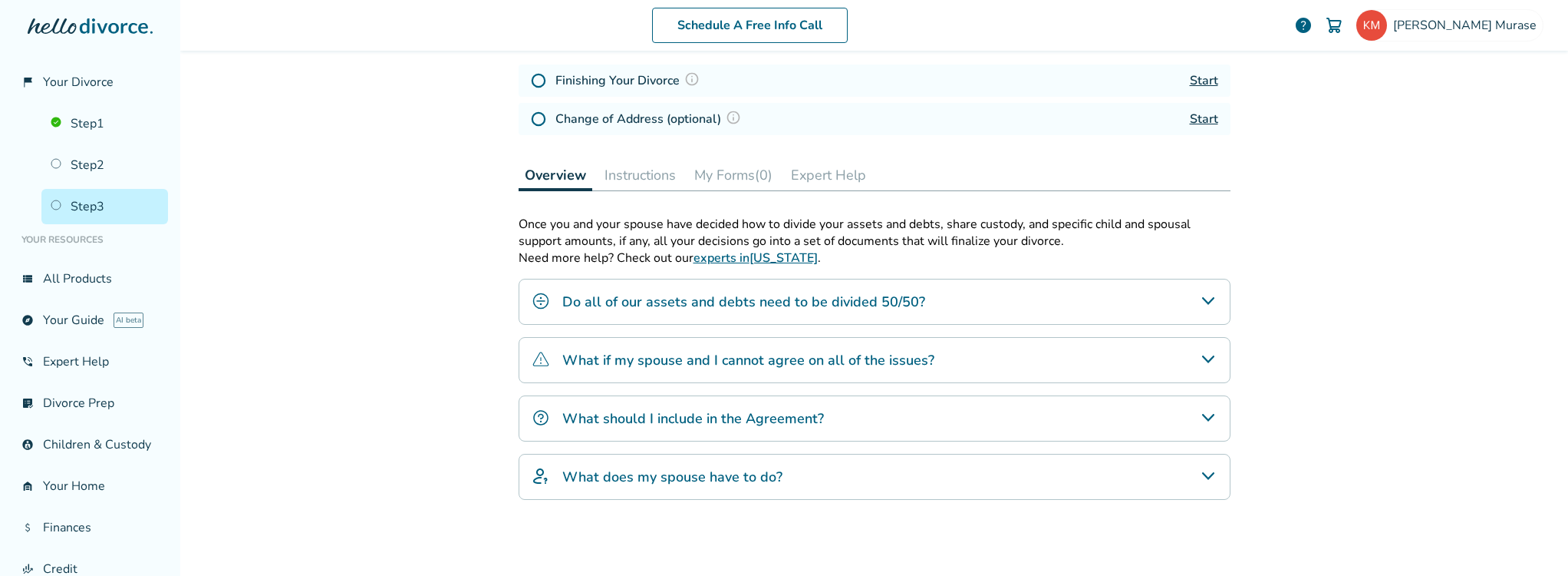
click at [610, 304] on h4 "Do all of our assets and debts need to be divided 50/50?" at bounding box center [743, 302] width 363 height 20
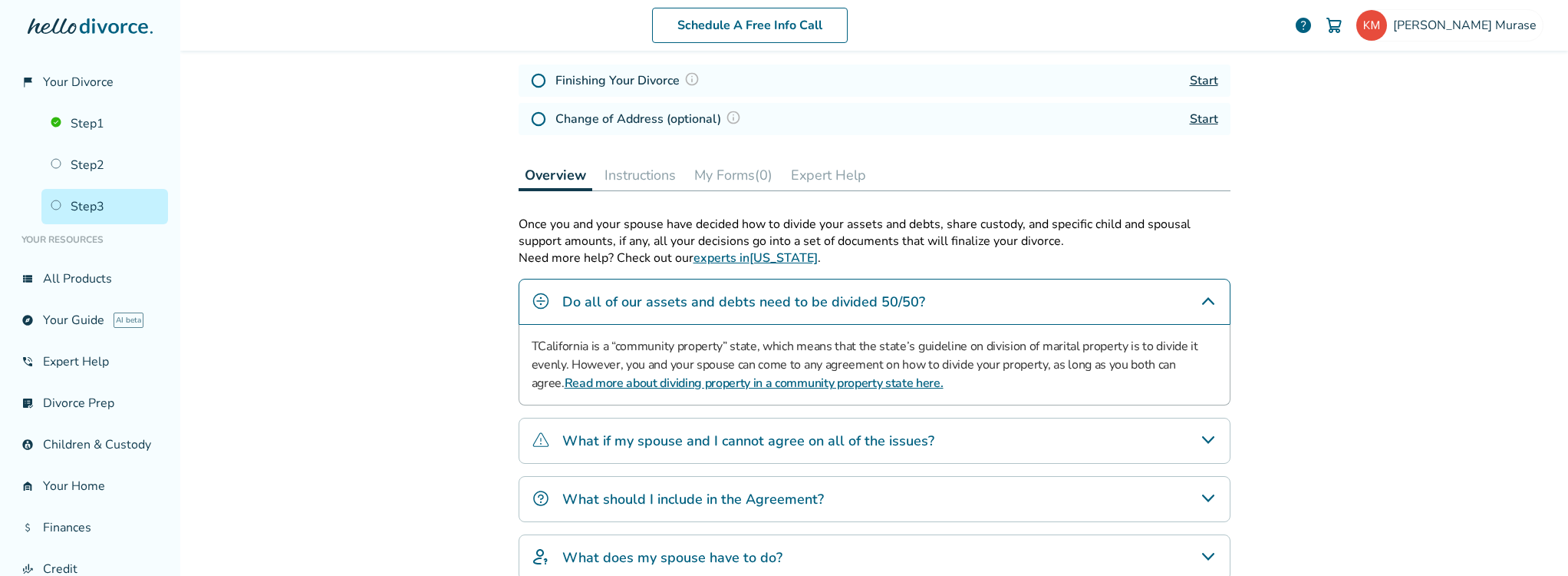
click at [721, 383] on link "Read more about dividing property in a community property state here." at bounding box center [755, 382] width 379 height 17
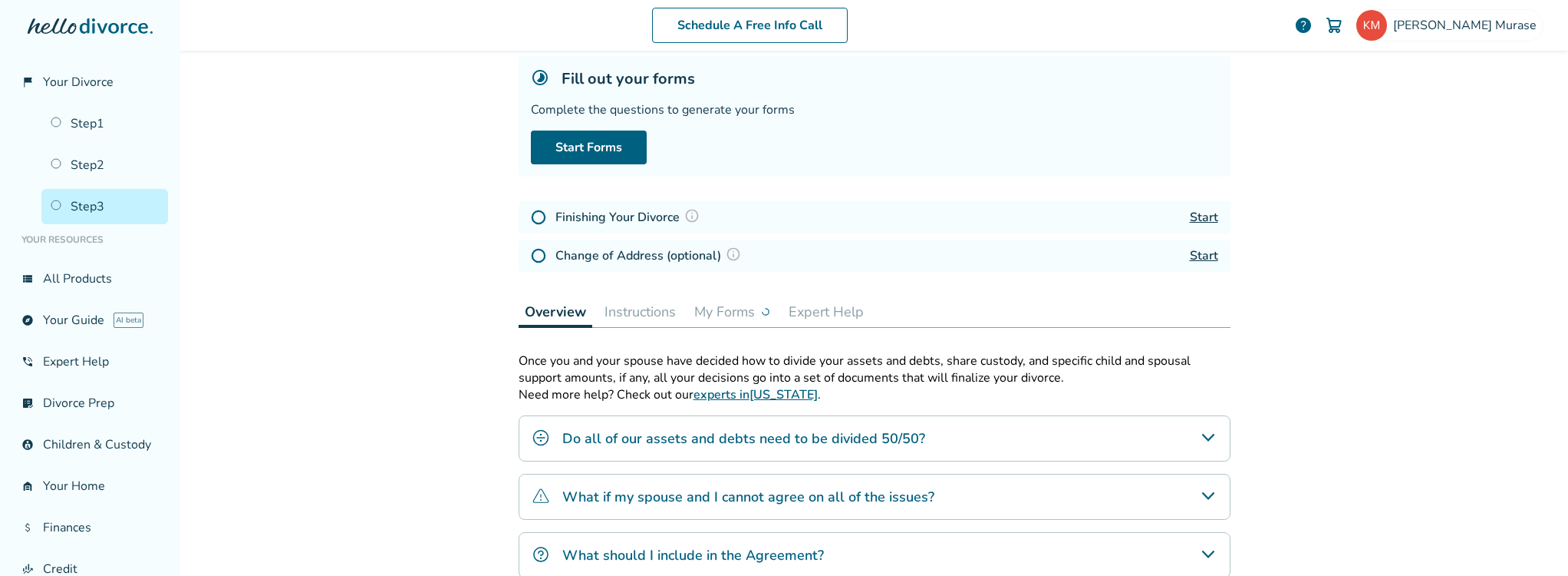
scroll to position [102, 0]
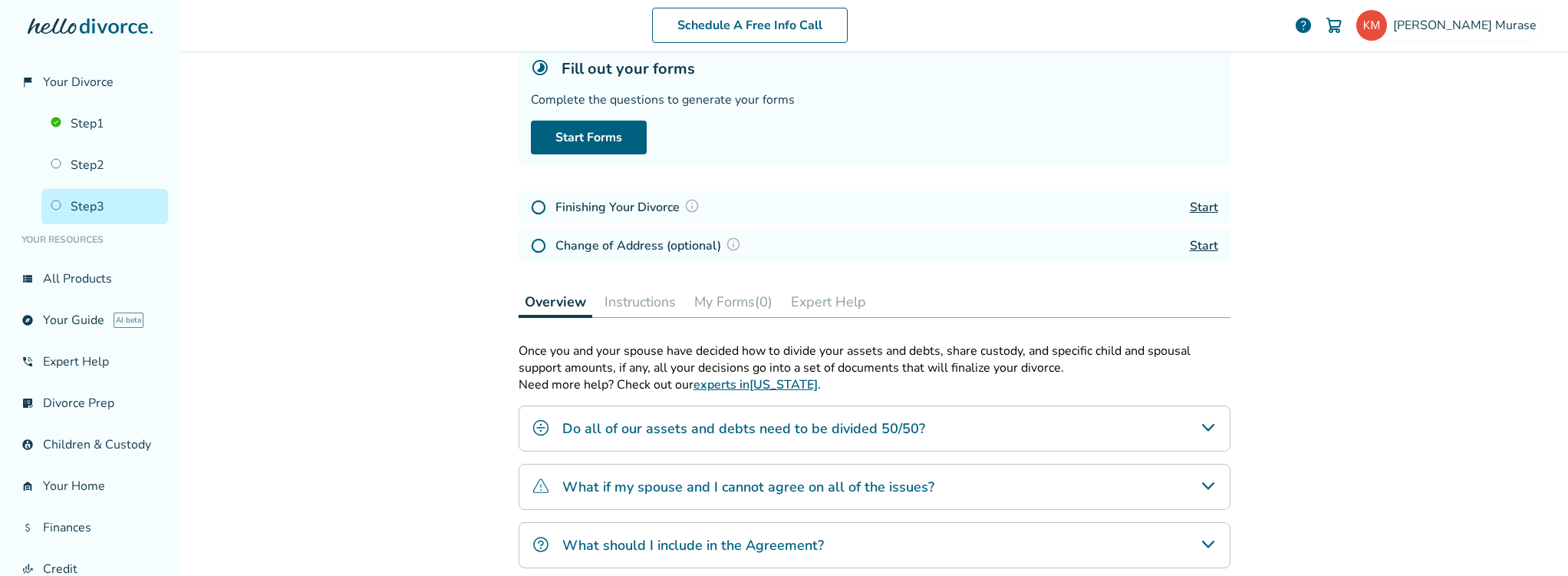
click at [835, 423] on h4 "Do all of our assets and debts need to be divided 50/50?" at bounding box center [743, 428] width 363 height 20
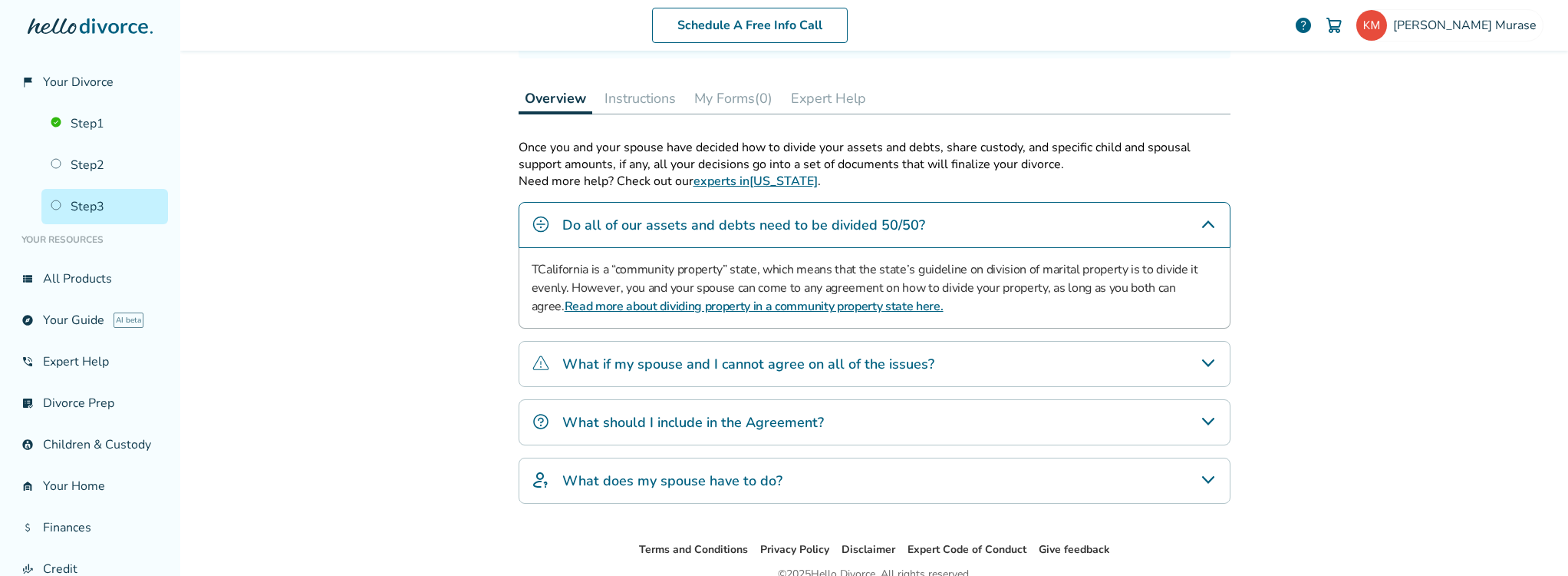
scroll to position [307, 0]
click at [806, 364] on h4 "What if my spouse and I cannot agree on all of the issues?" at bounding box center [748, 362] width 373 height 20
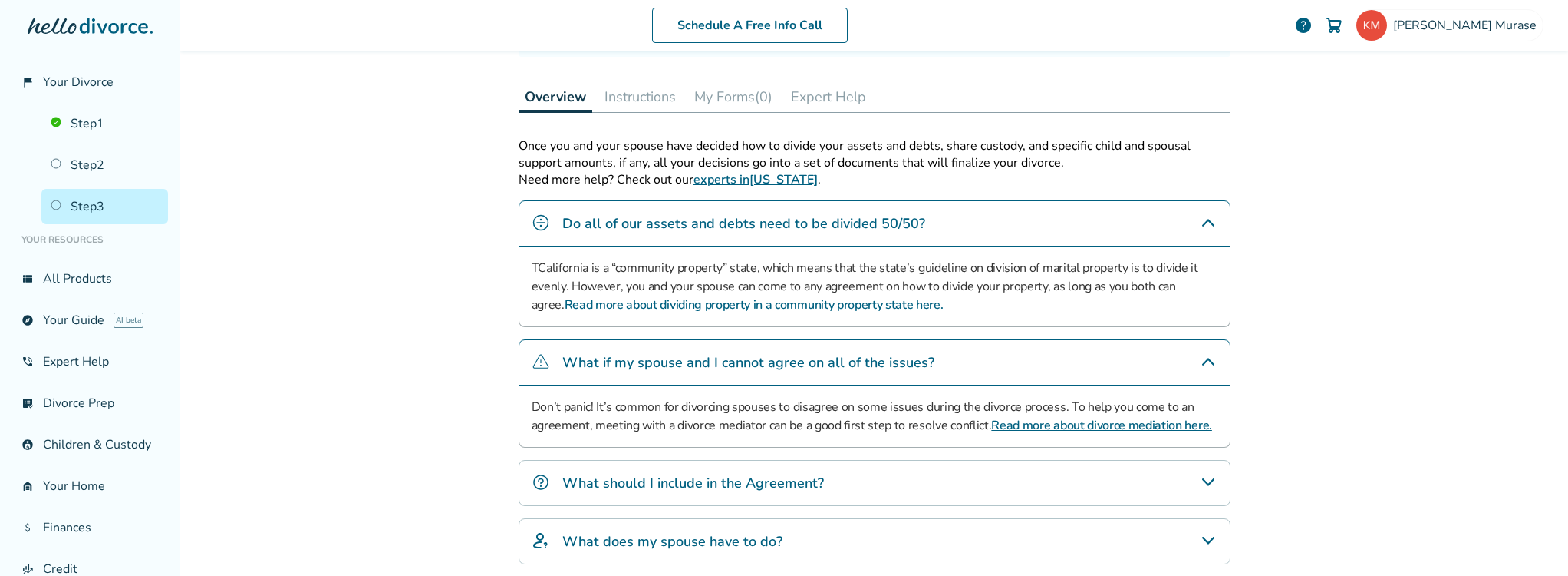
click at [798, 475] on h4 "What should I include in the Agreement?" at bounding box center [693, 483] width 262 height 20
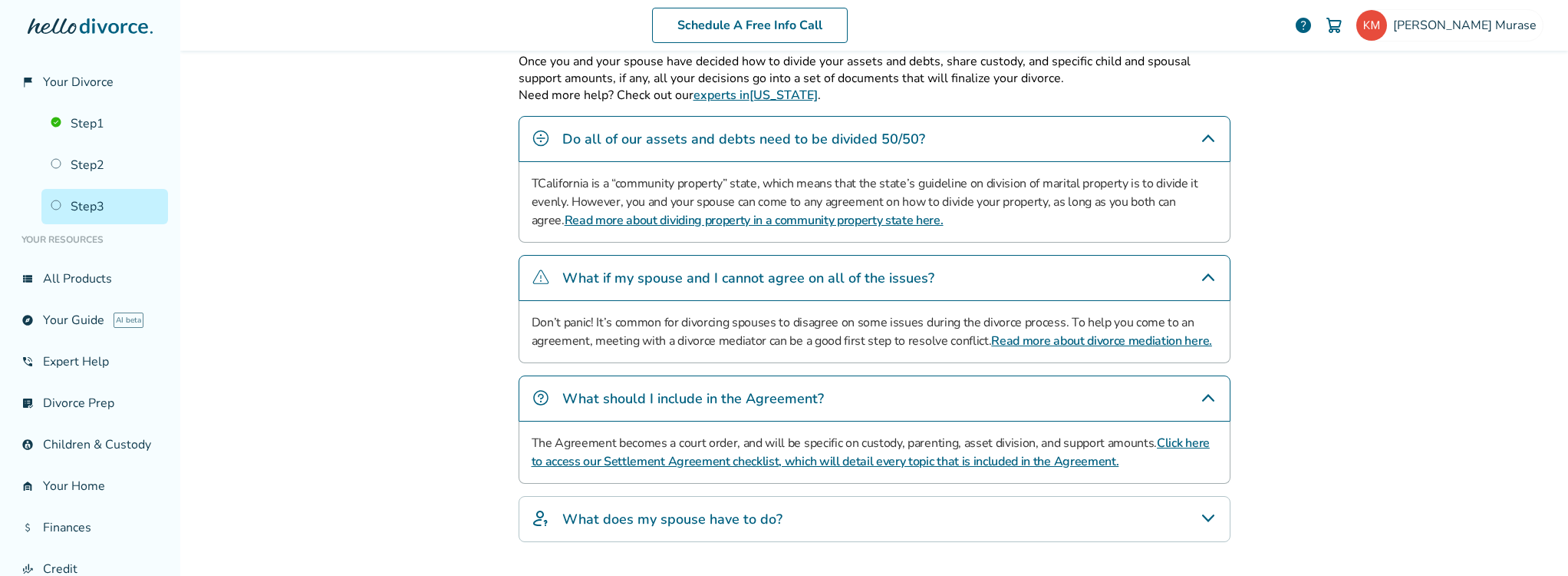
scroll to position [460, 0]
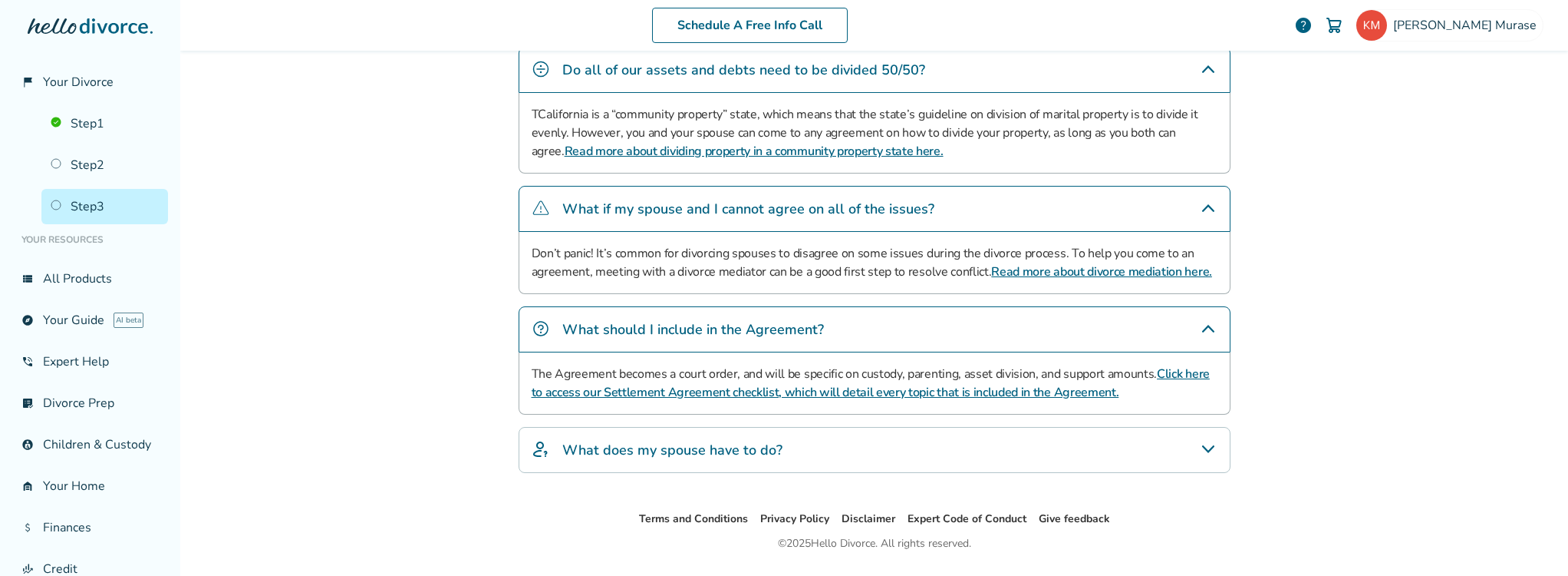
click at [851, 392] on link "Click here to access our Settlement Agreement checklist, which will detail ever…" at bounding box center [871, 382] width 678 height 35
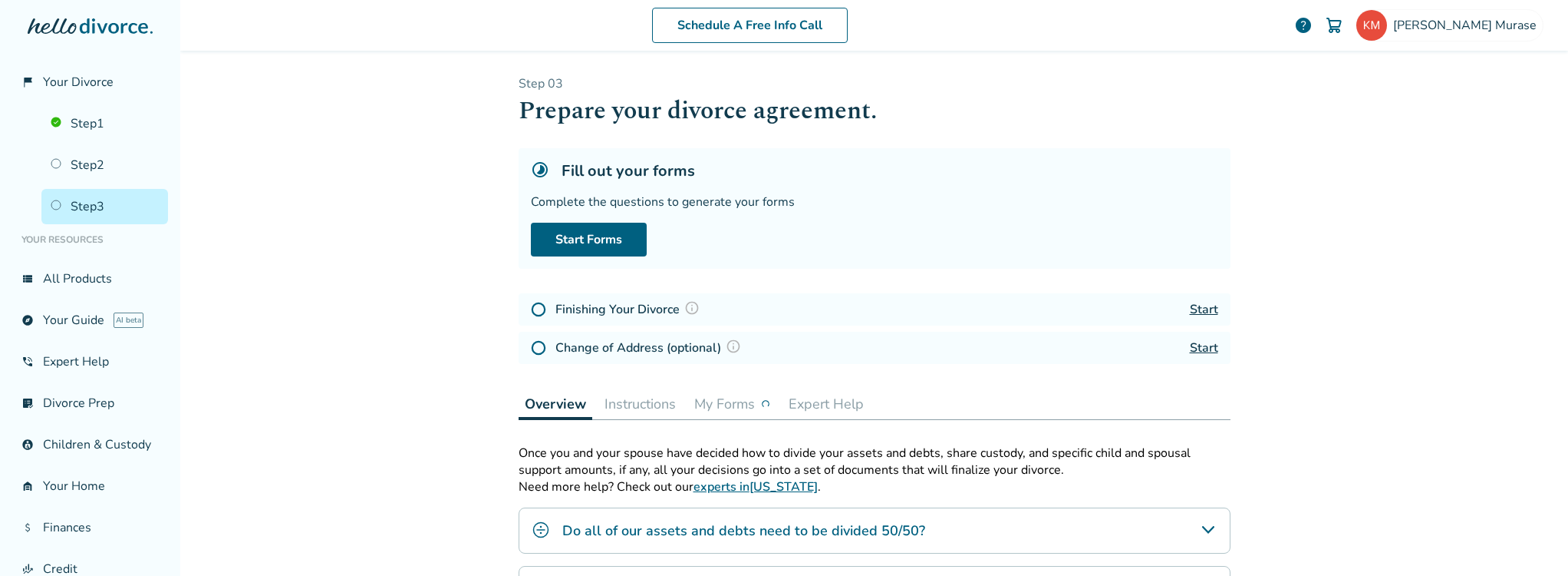
scroll to position [346, 0]
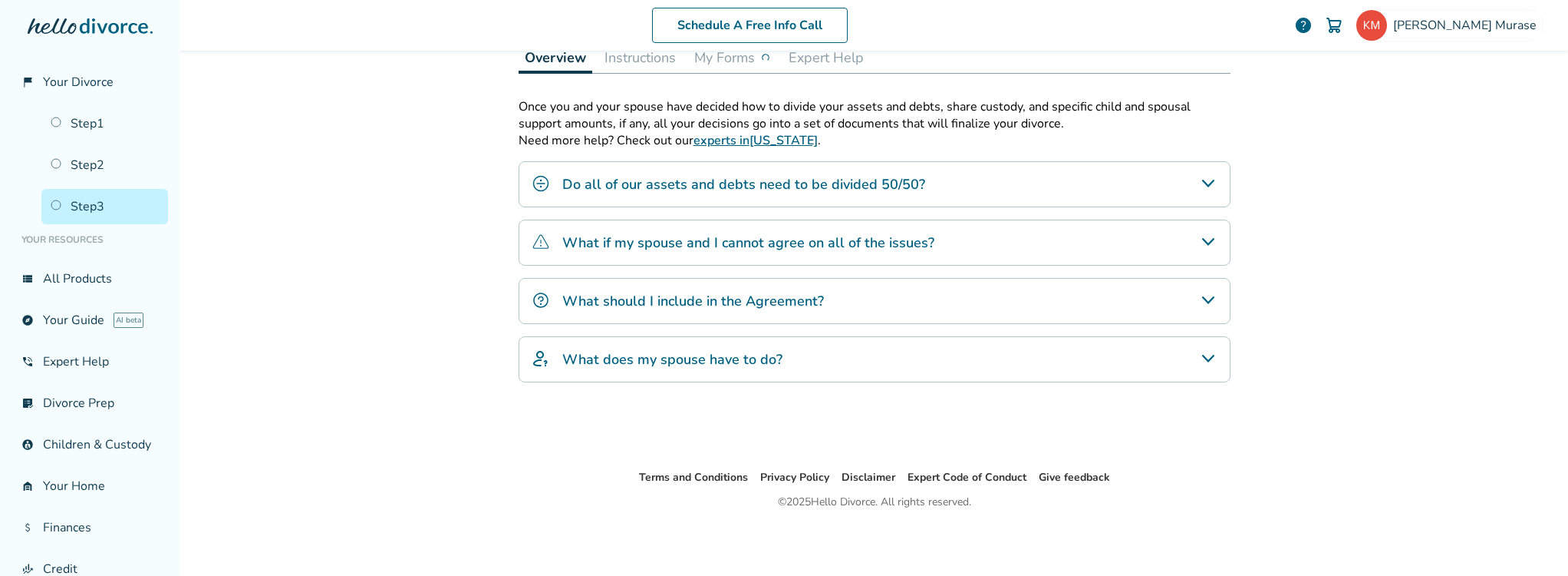
click at [738, 355] on h4 "What does my spouse have to do?" at bounding box center [672, 359] width 220 height 20
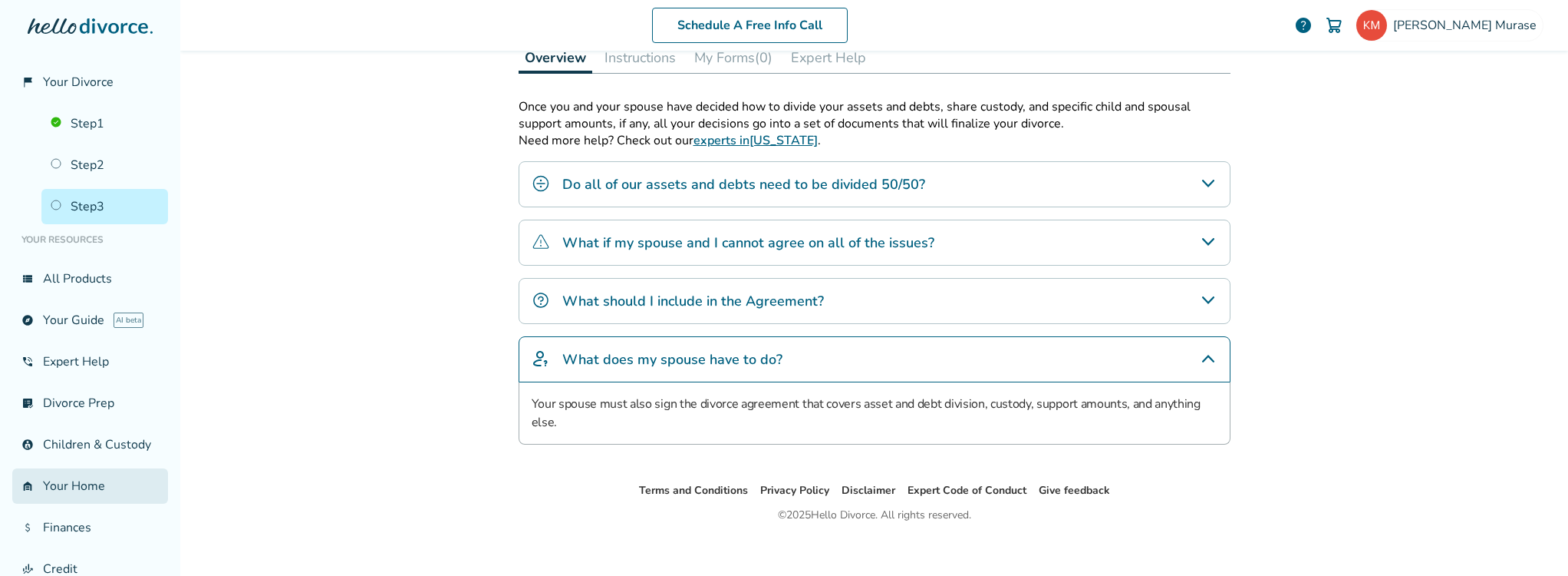
click at [74, 503] on link "garage_home Your Home" at bounding box center [90, 486] width 156 height 35
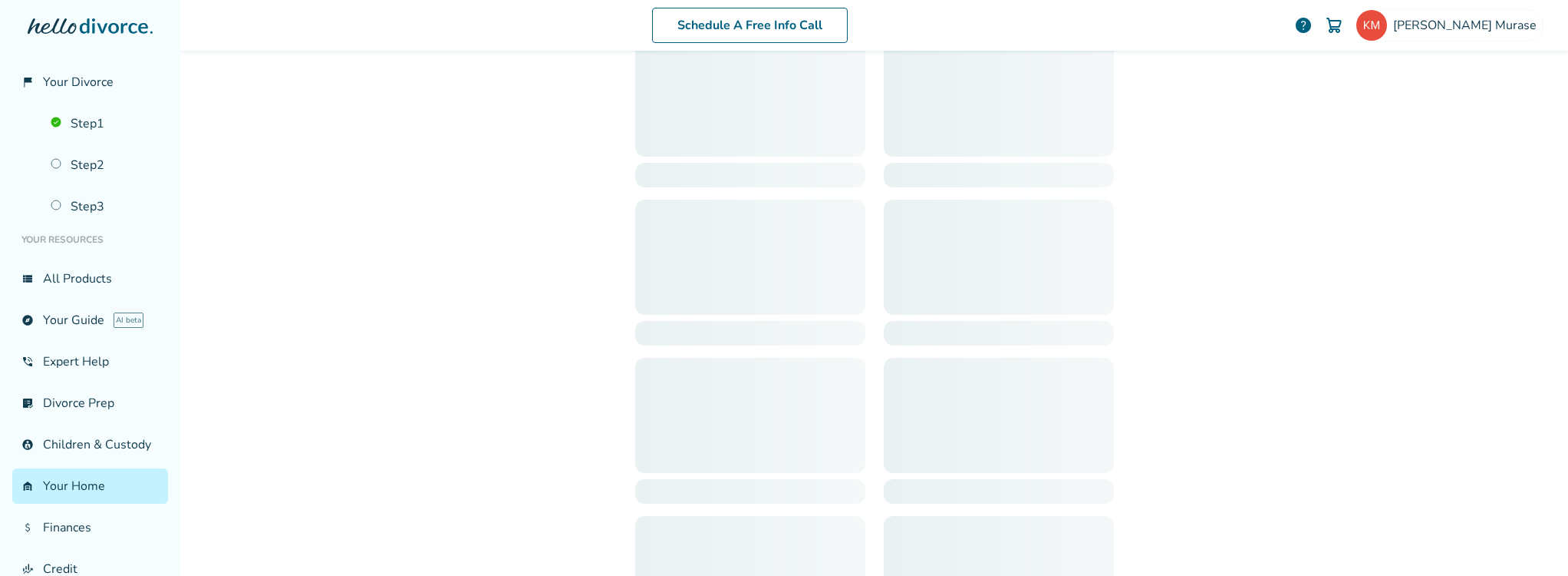
scroll to position [75, 0]
